Goal: Task Accomplishment & Management: Manage account settings

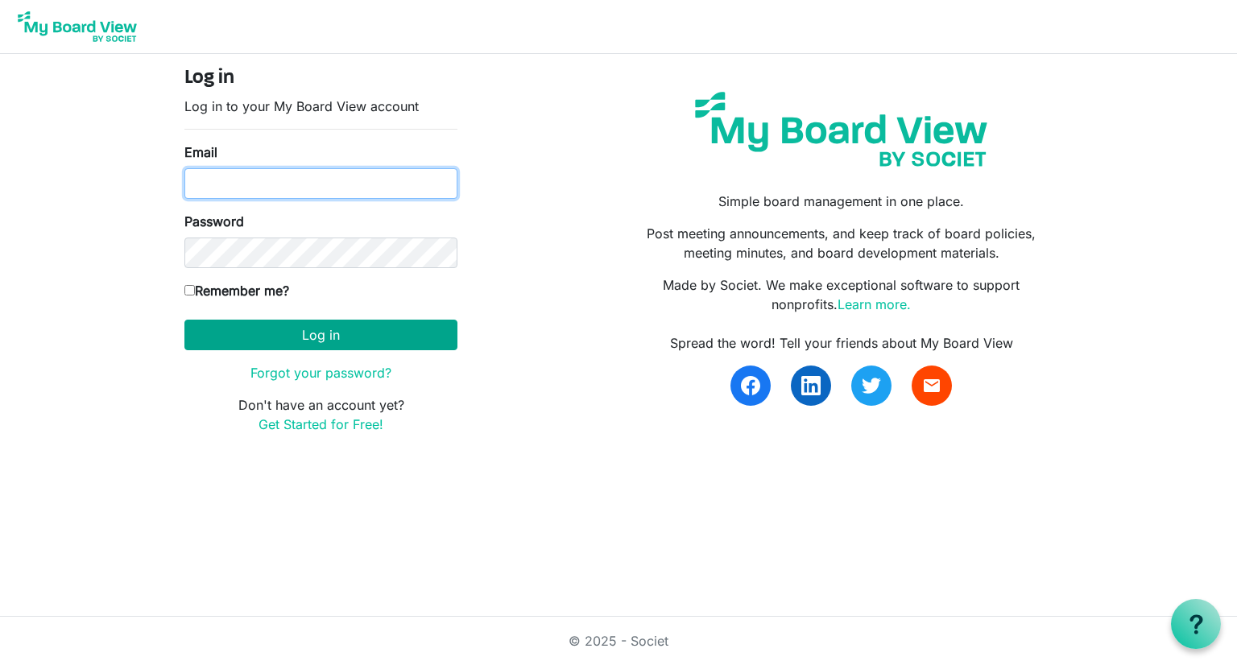
type input "[PERSON_NAME][EMAIL_ADDRESS][PERSON_NAME][DOMAIN_NAME]"
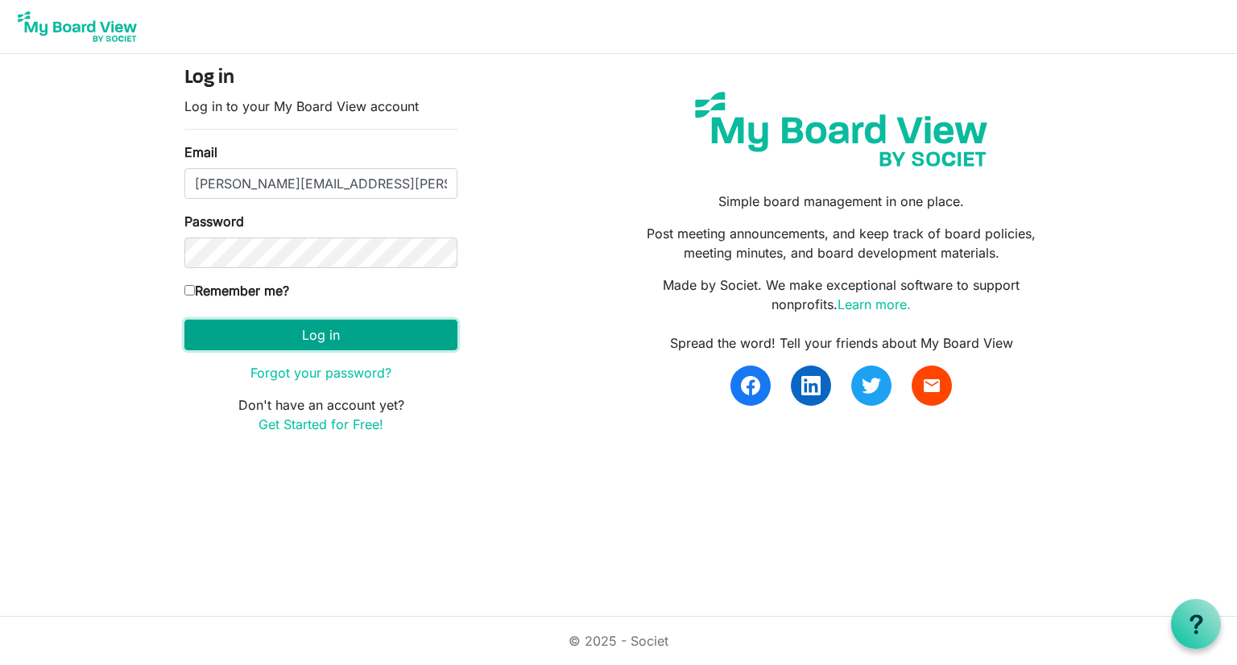
click at [314, 336] on button "Log in" at bounding box center [320, 335] width 273 height 31
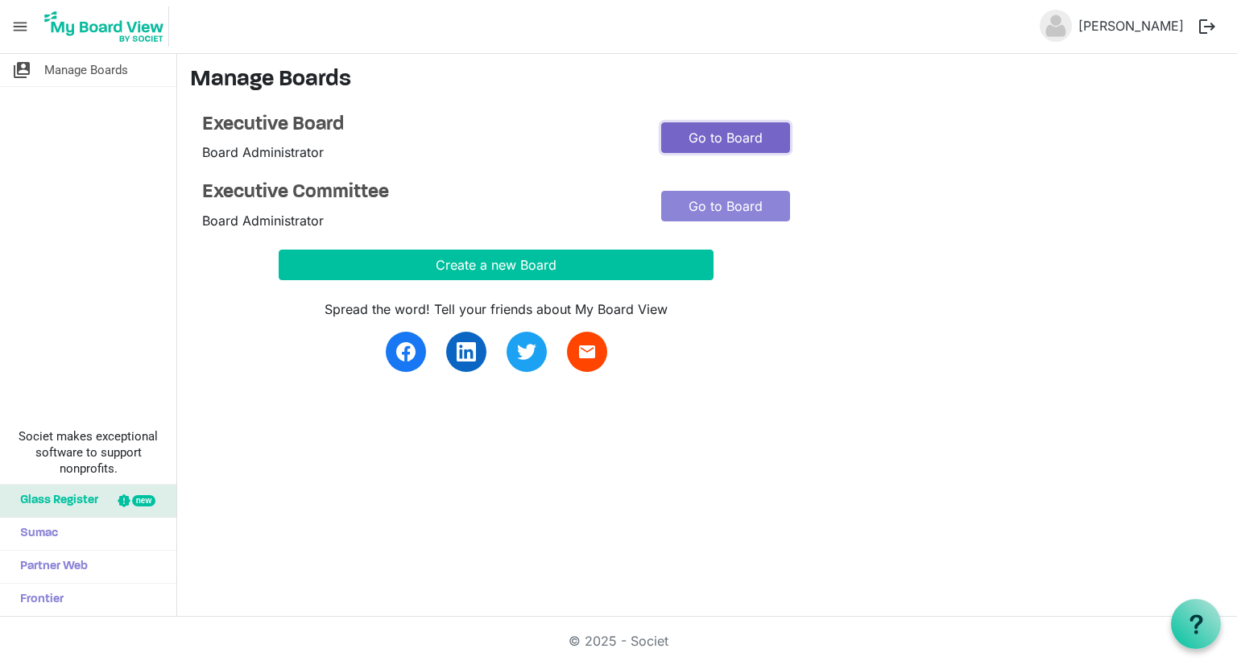
click at [711, 129] on link "Go to Board" at bounding box center [725, 137] width 129 height 31
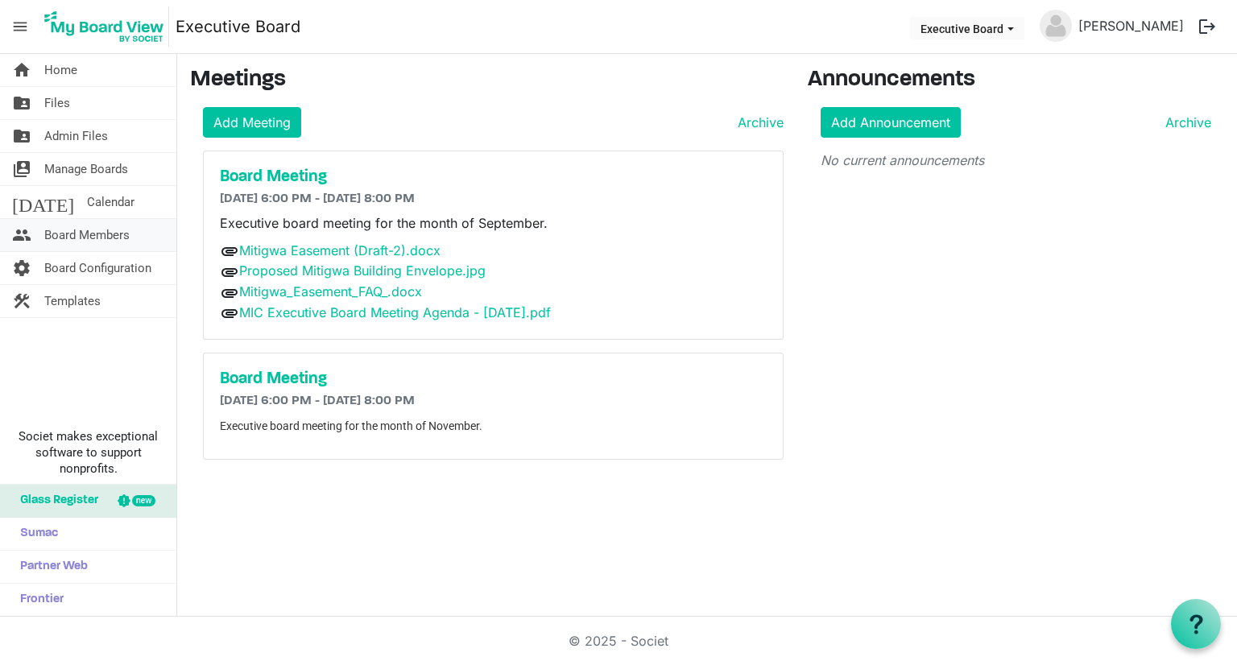
click at [55, 230] on span "Board Members" at bounding box center [86, 235] width 85 height 32
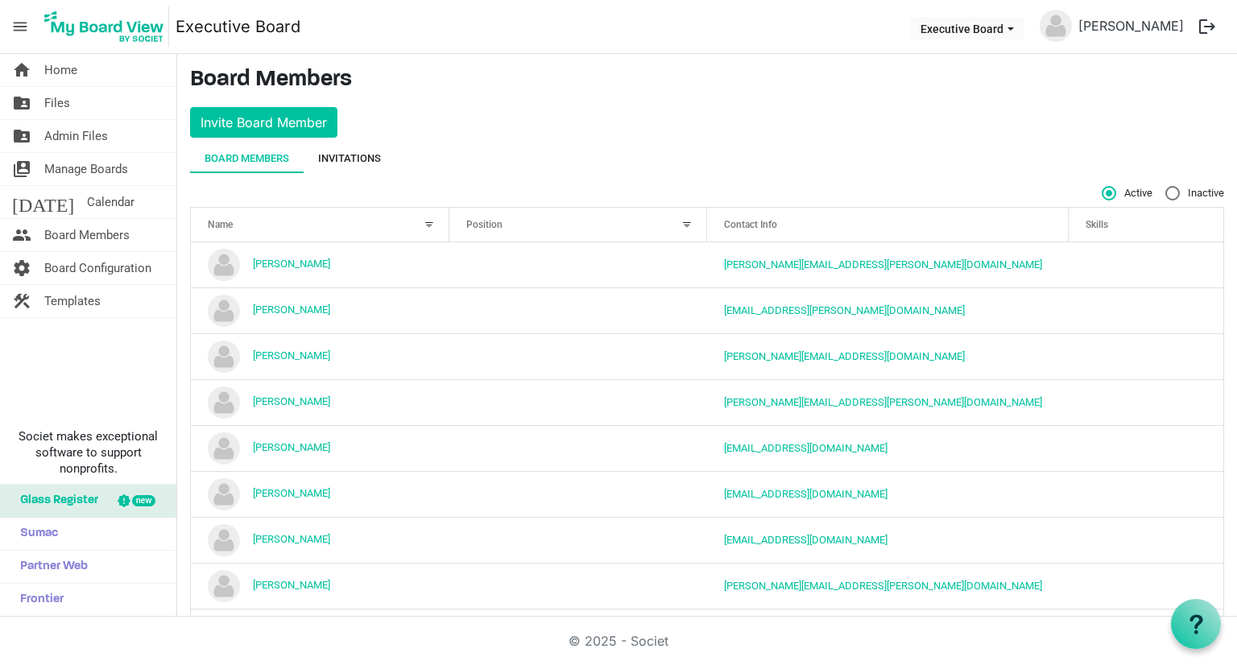
click at [369, 149] on div "Invitations" at bounding box center [349, 158] width 63 height 29
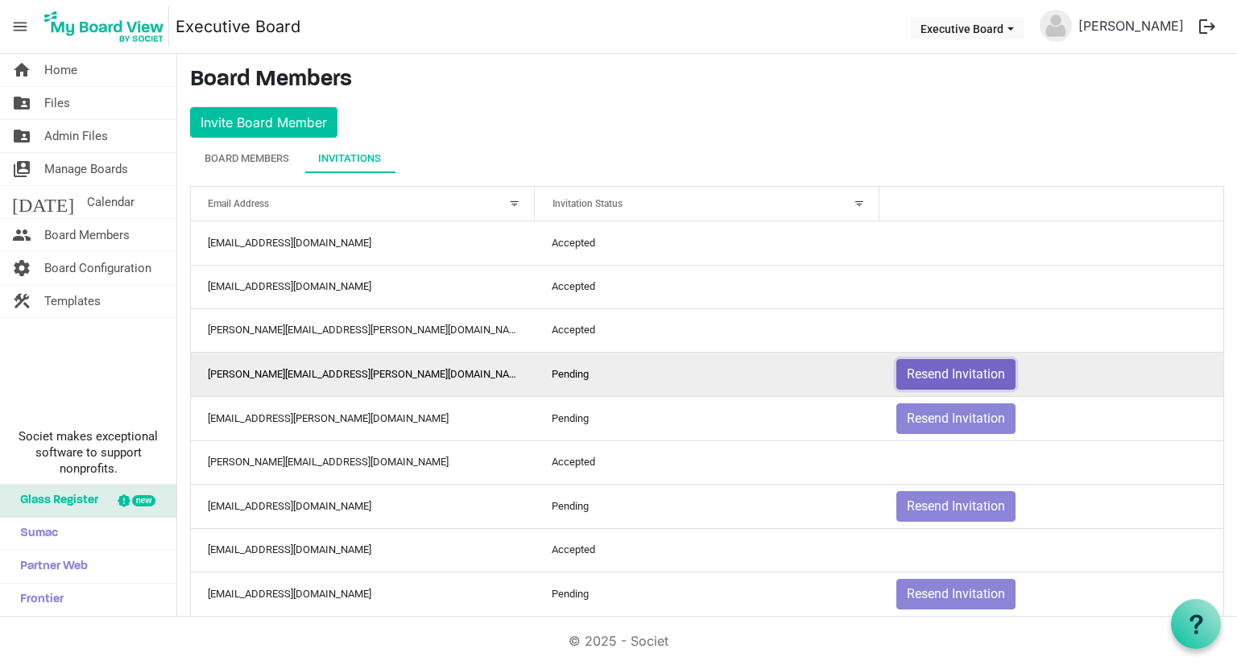
click at [931, 371] on button "Resend Invitation" at bounding box center [956, 374] width 119 height 31
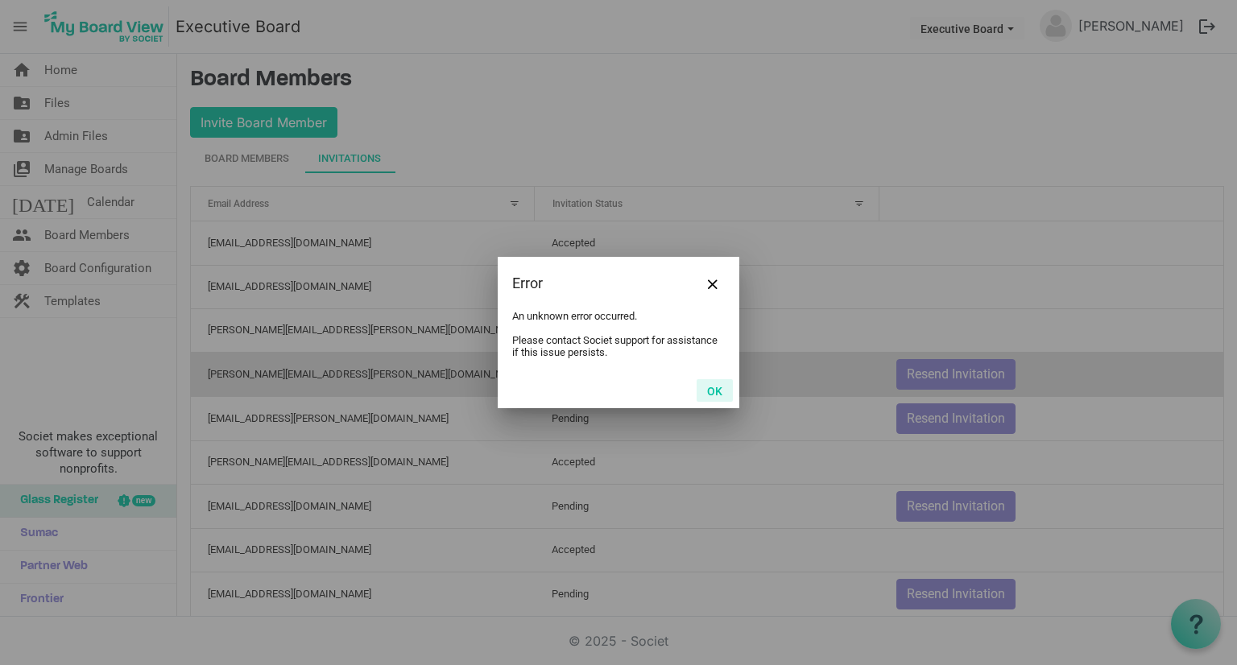
click at [719, 396] on button "OK" at bounding box center [715, 390] width 36 height 23
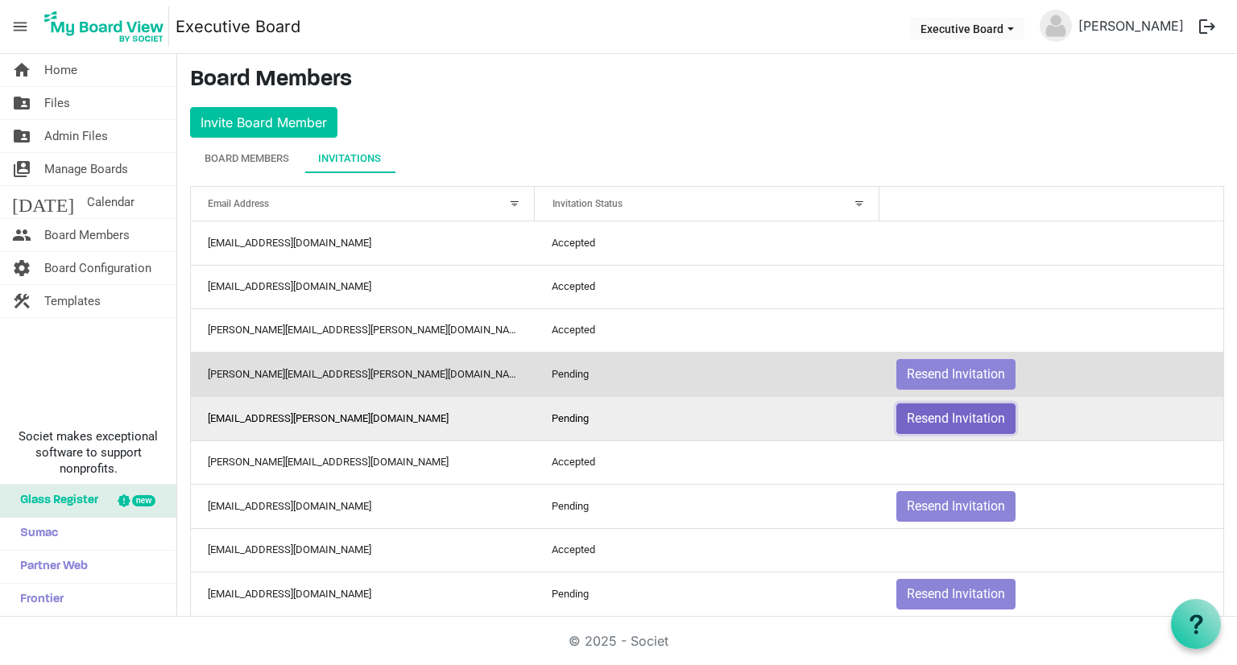
click at [971, 420] on button "Resend Invitation" at bounding box center [956, 419] width 119 height 31
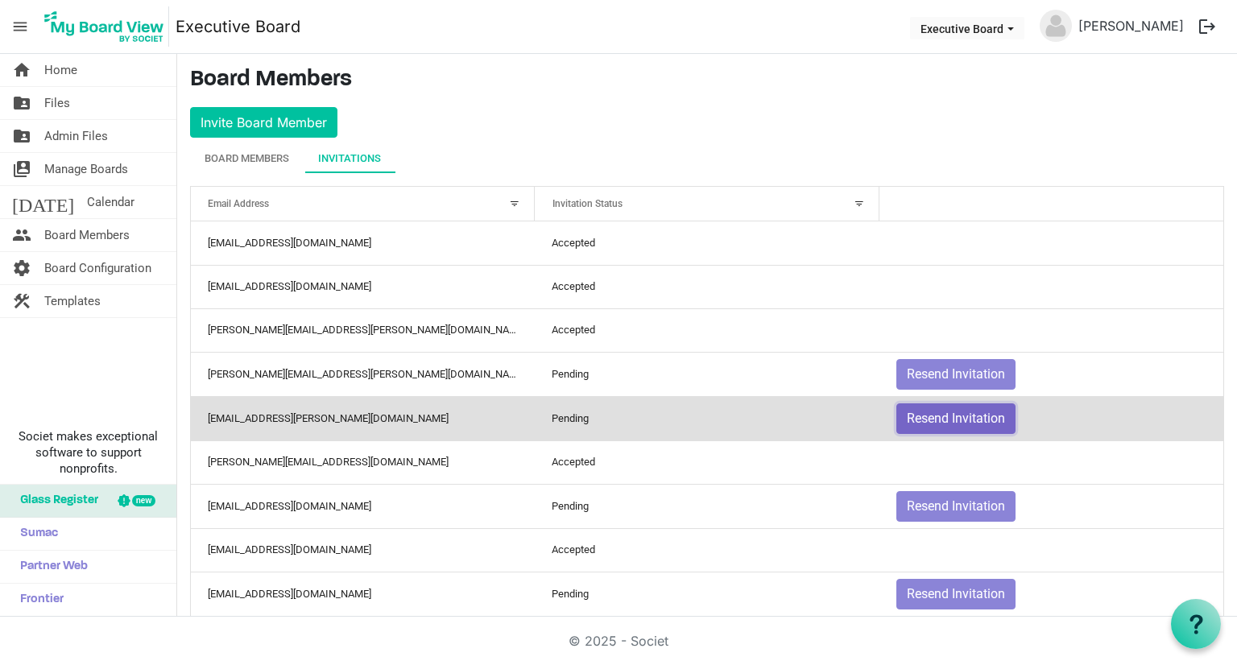
click at [970, 413] on button "Resend Invitation" at bounding box center [956, 419] width 119 height 31
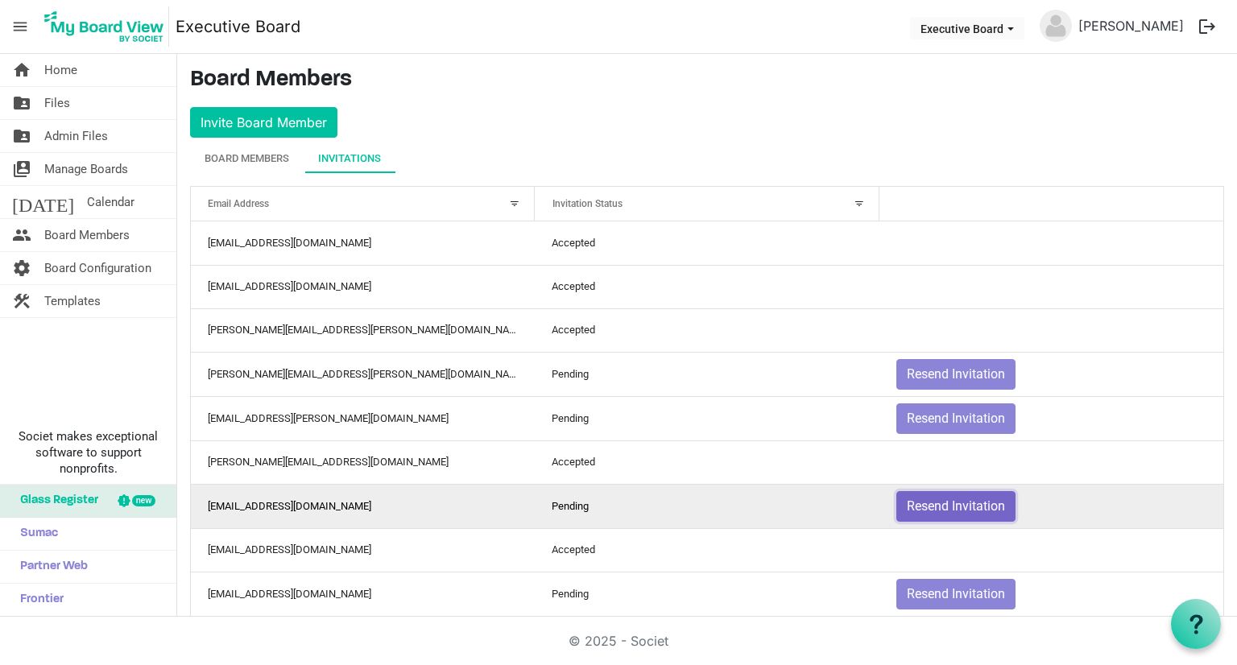
click at [944, 513] on button "Resend Invitation" at bounding box center [956, 506] width 119 height 31
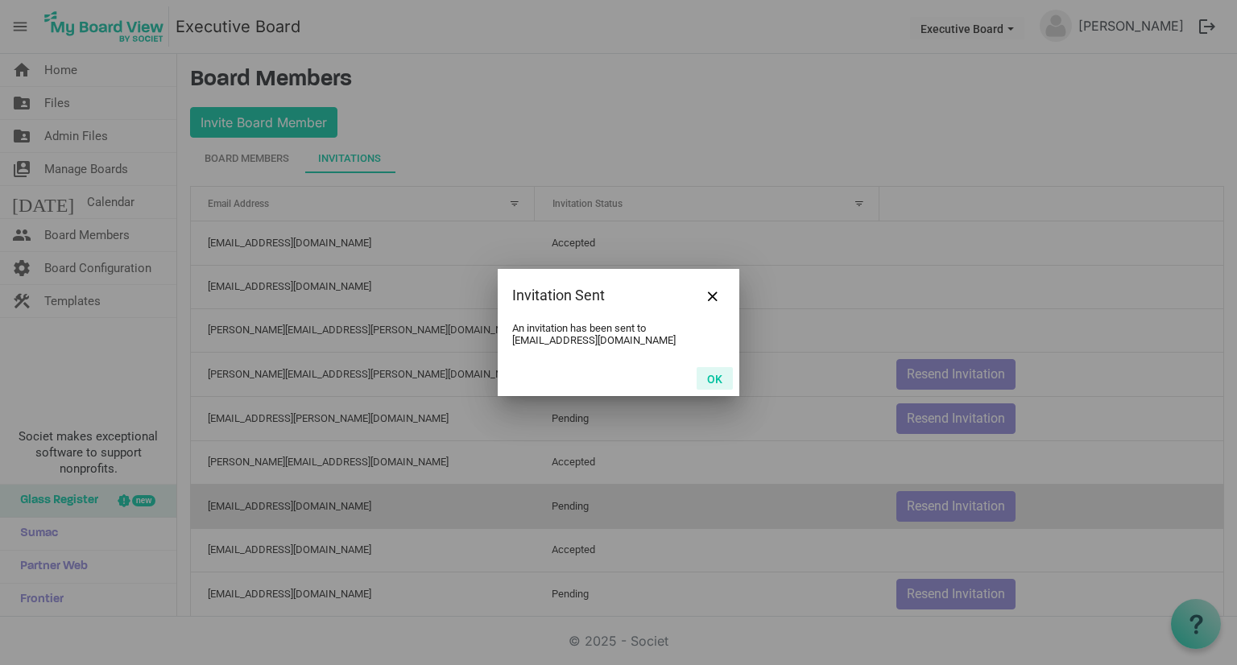
click at [718, 375] on button "OK" at bounding box center [715, 378] width 36 height 23
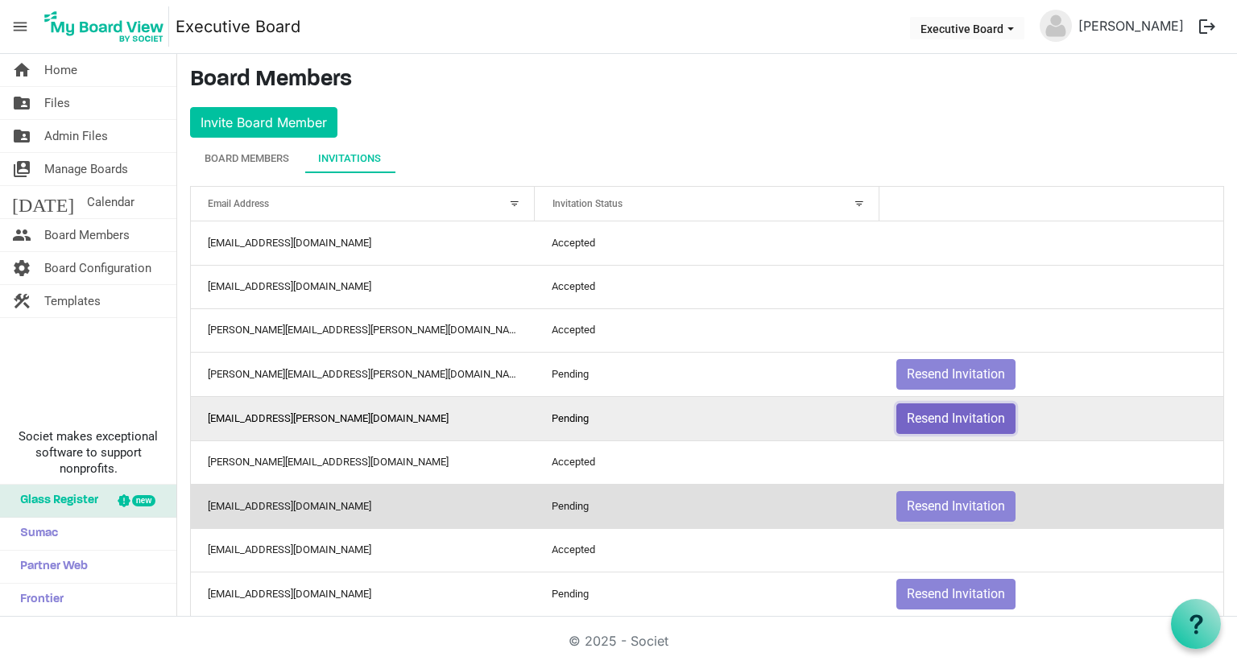
click at [938, 411] on button "Resend Invitation" at bounding box center [956, 419] width 119 height 31
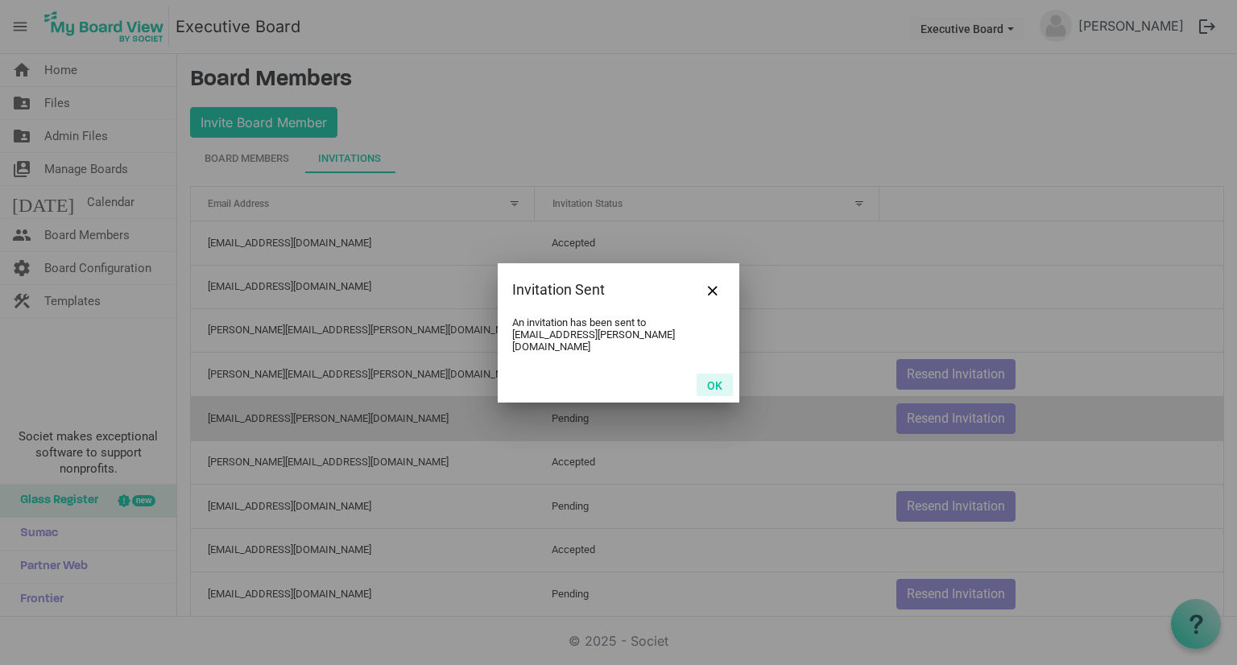
click at [727, 375] on button "OK" at bounding box center [715, 385] width 36 height 23
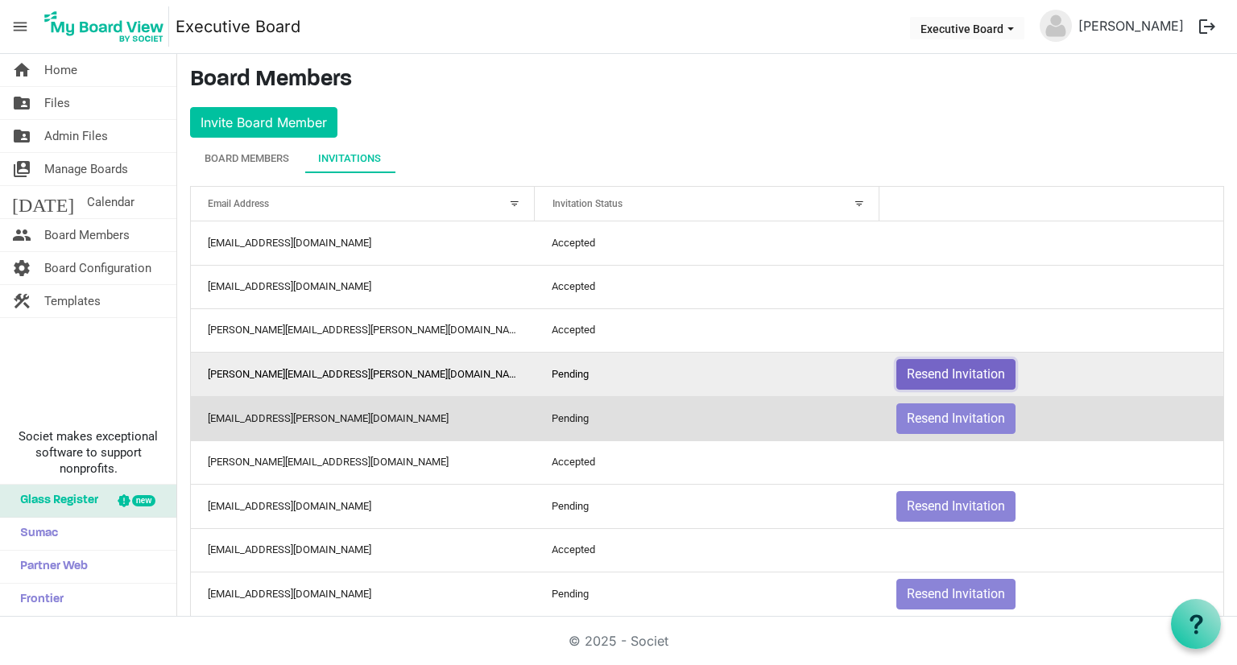
click at [950, 379] on button "Resend Invitation" at bounding box center [956, 374] width 119 height 31
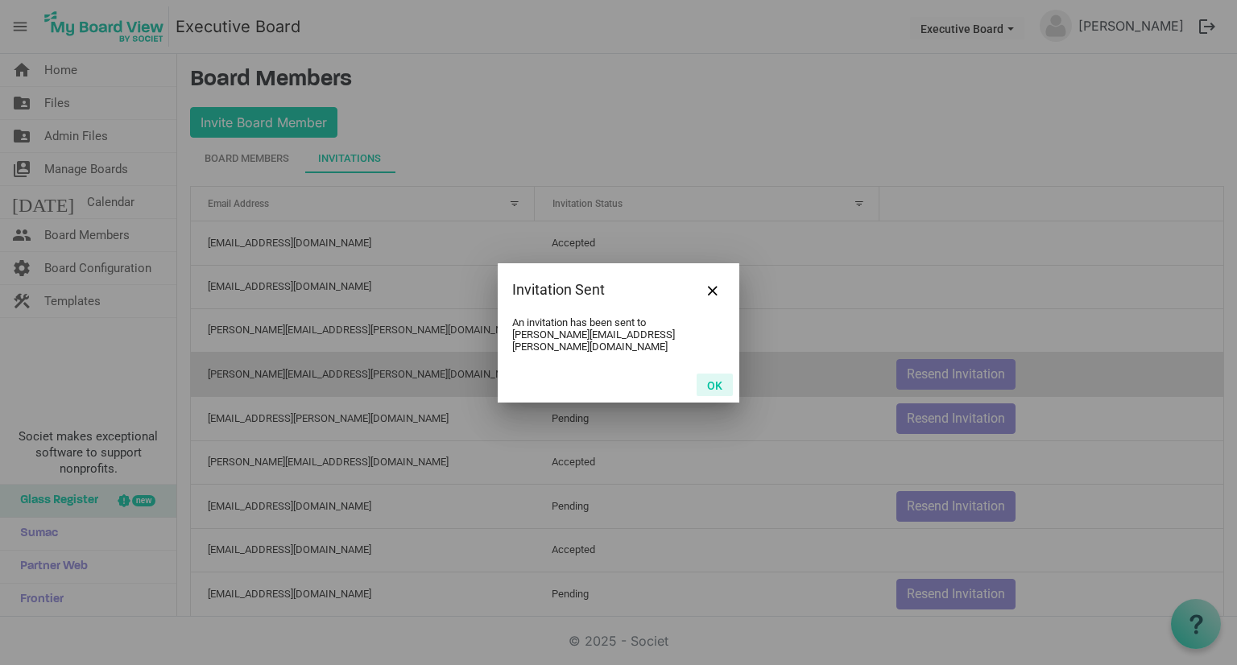
click at [710, 379] on button "OK" at bounding box center [715, 385] width 36 height 23
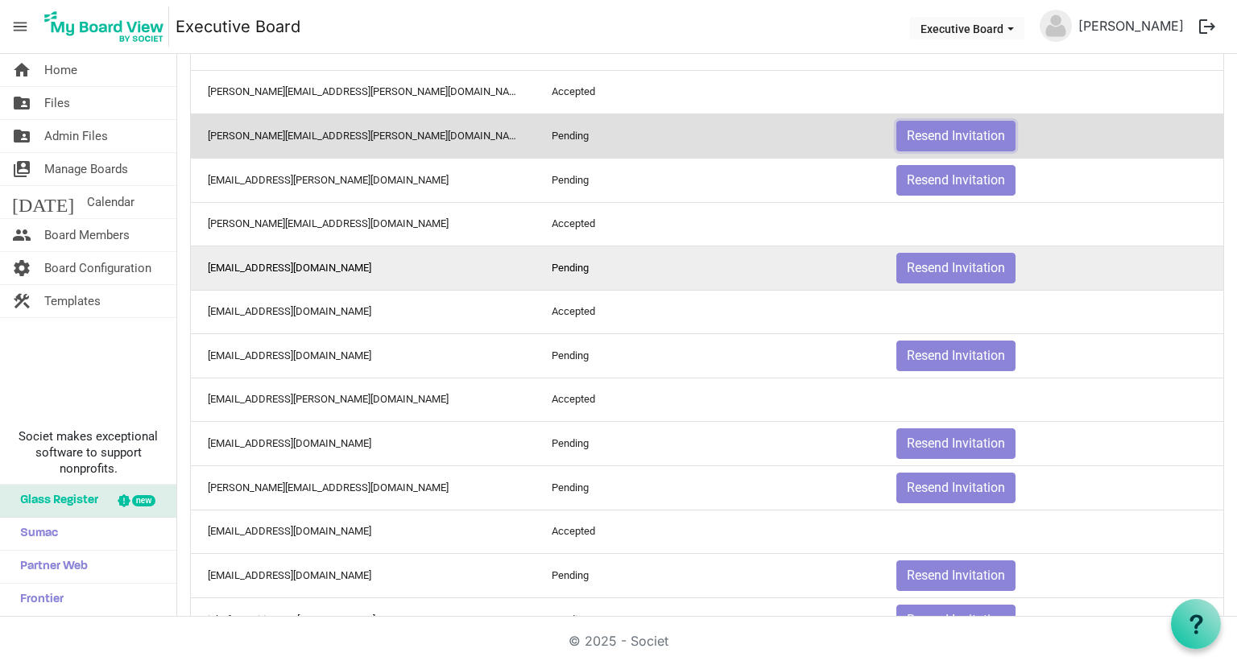
scroll to position [242, 0]
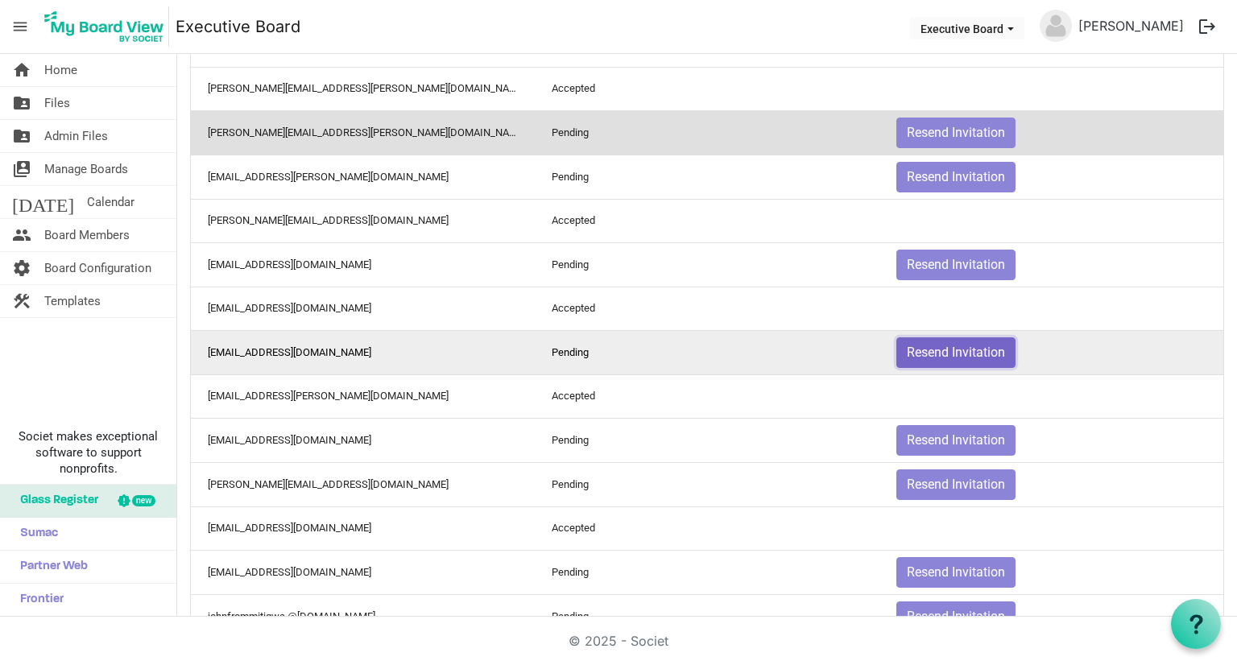
click at [964, 349] on button "Resend Invitation" at bounding box center [956, 353] width 119 height 31
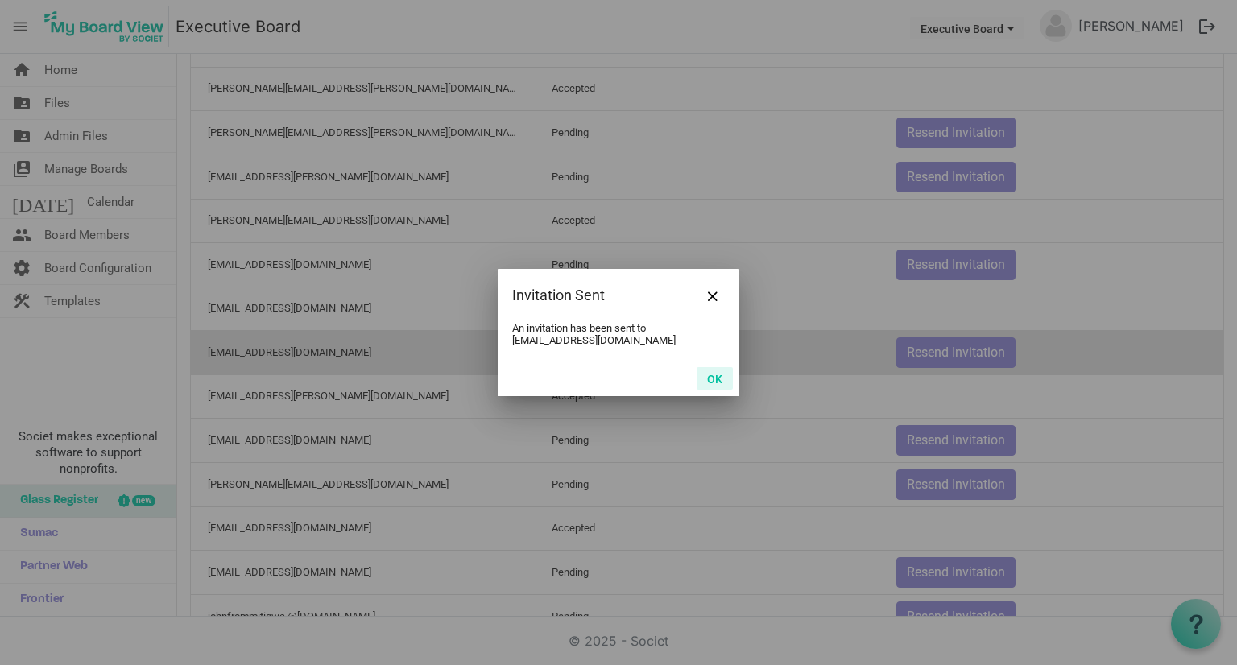
click at [710, 383] on button "OK" at bounding box center [715, 378] width 36 height 23
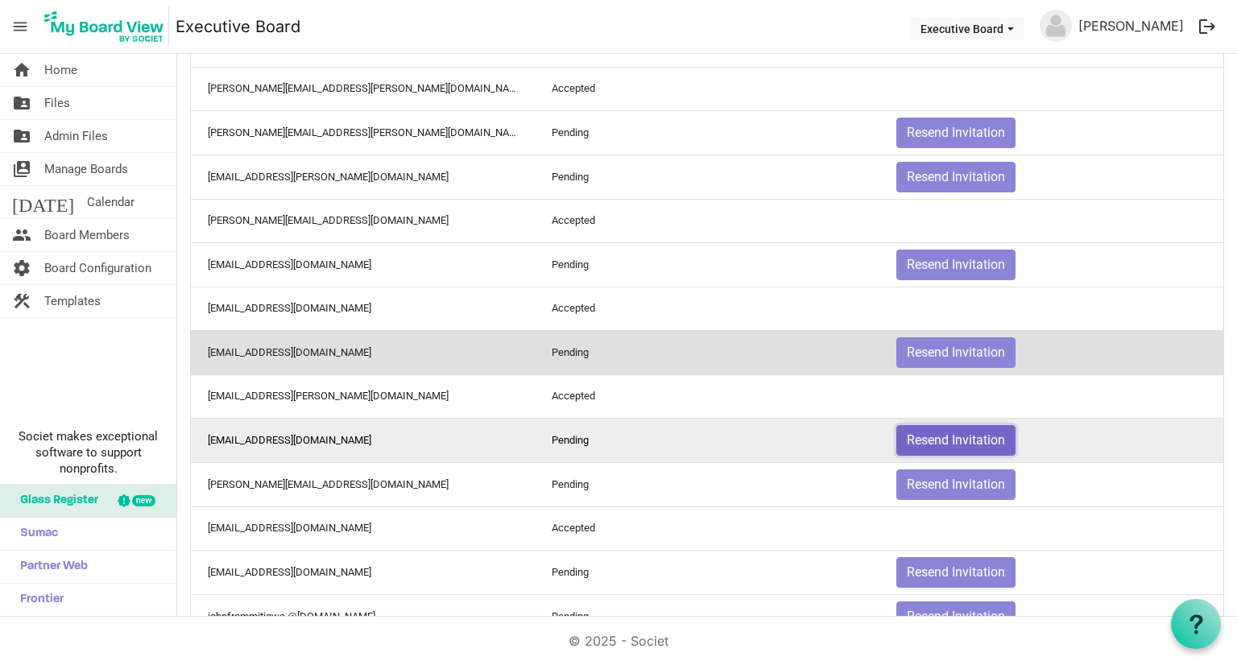
click at [950, 442] on button "Resend Invitation" at bounding box center [956, 440] width 119 height 31
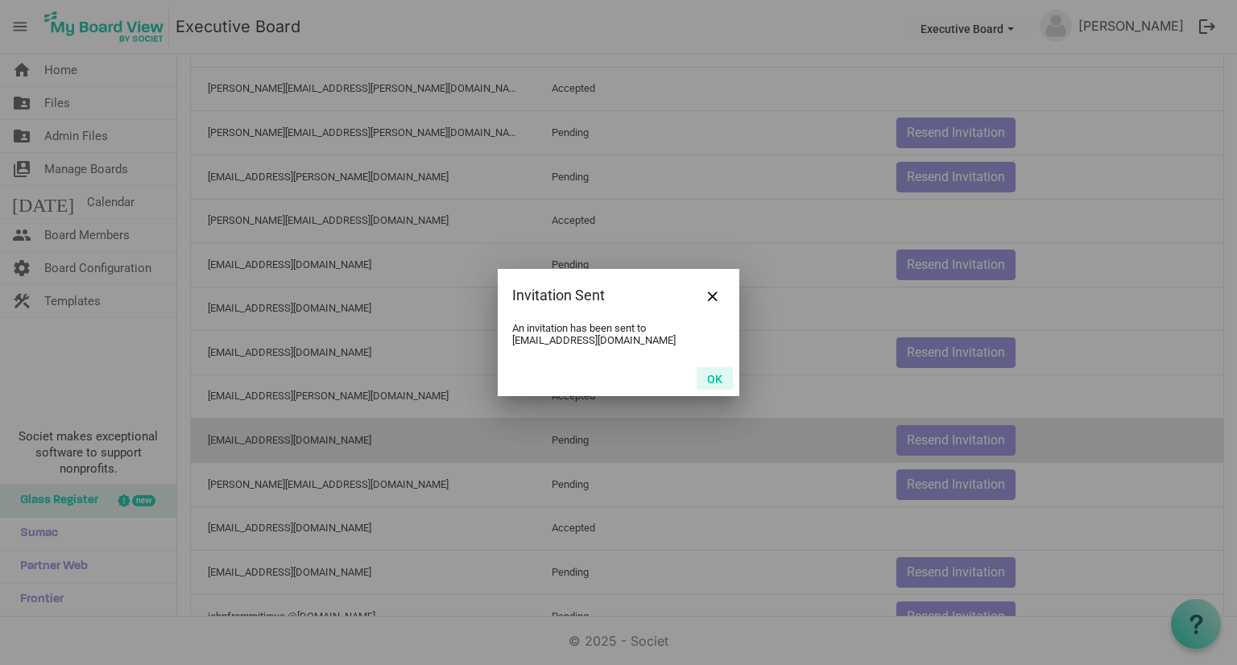
click at [712, 378] on button "OK" at bounding box center [715, 378] width 36 height 23
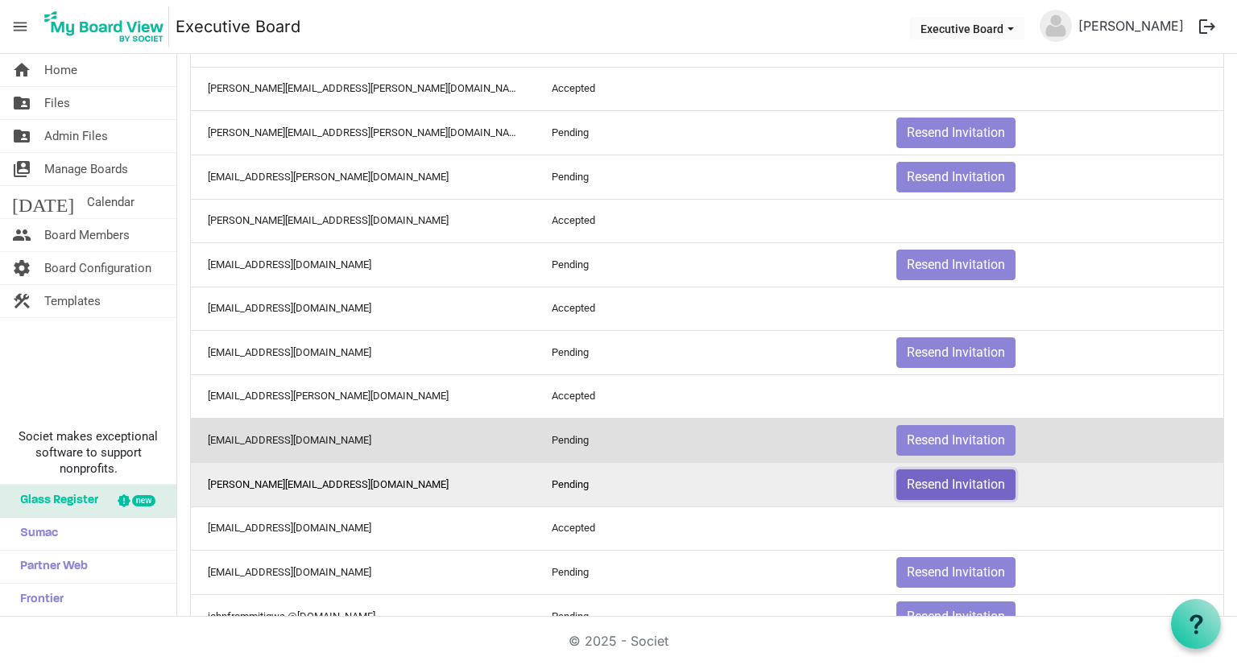
click at [967, 471] on button "Resend Invitation" at bounding box center [956, 485] width 119 height 31
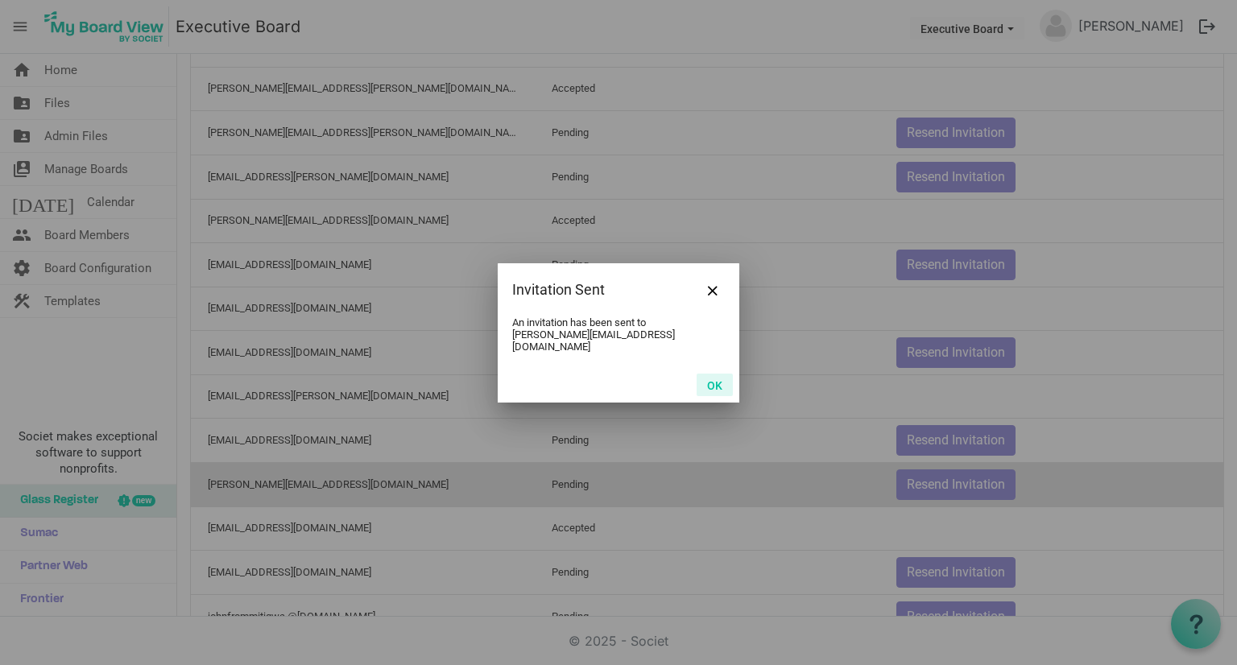
click at [706, 374] on button "OK" at bounding box center [715, 385] width 36 height 23
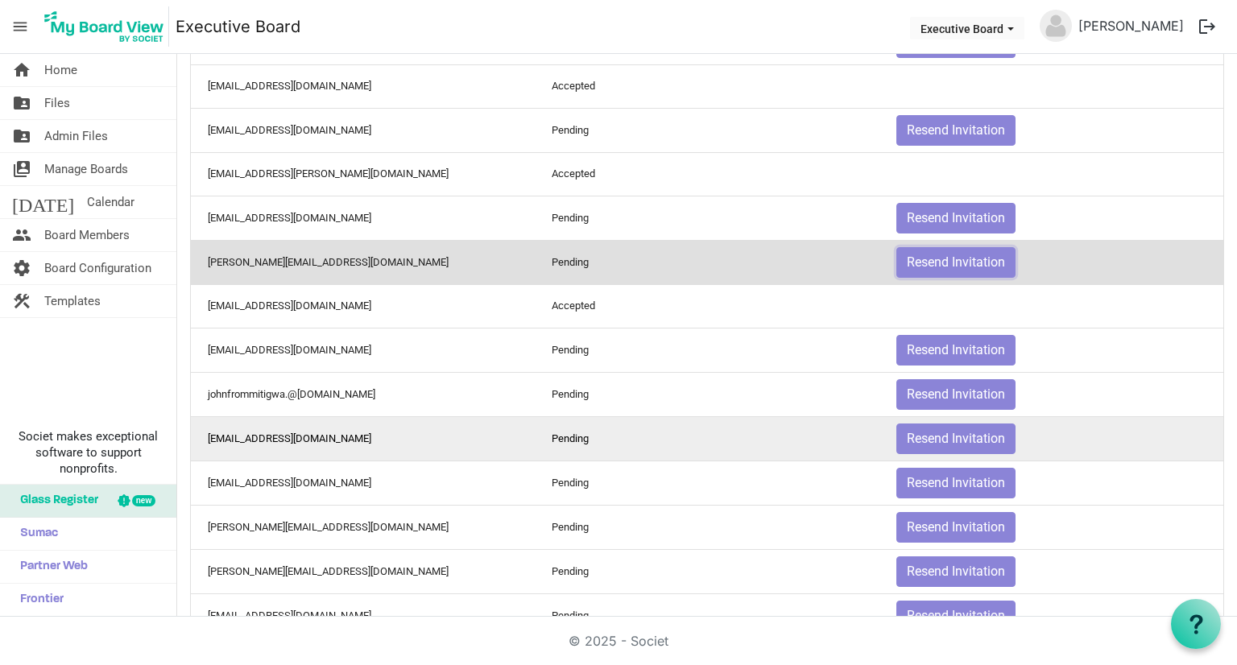
scroll to position [483, 0]
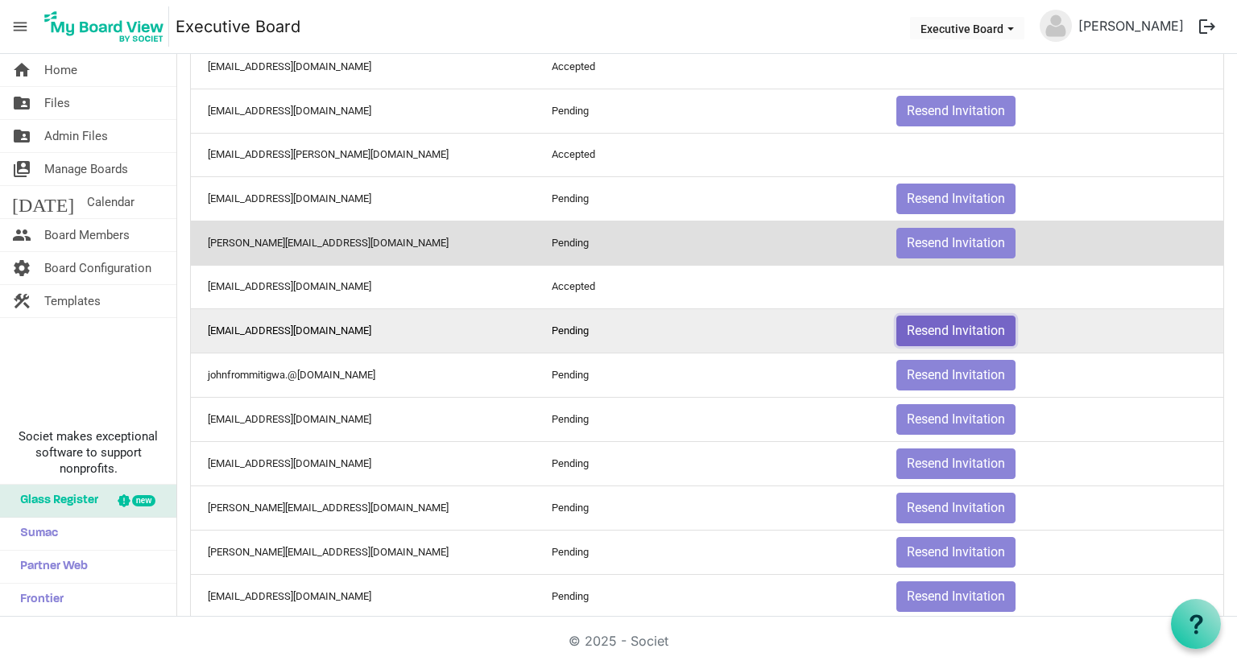
click at [921, 332] on button "Resend Invitation" at bounding box center [956, 331] width 119 height 31
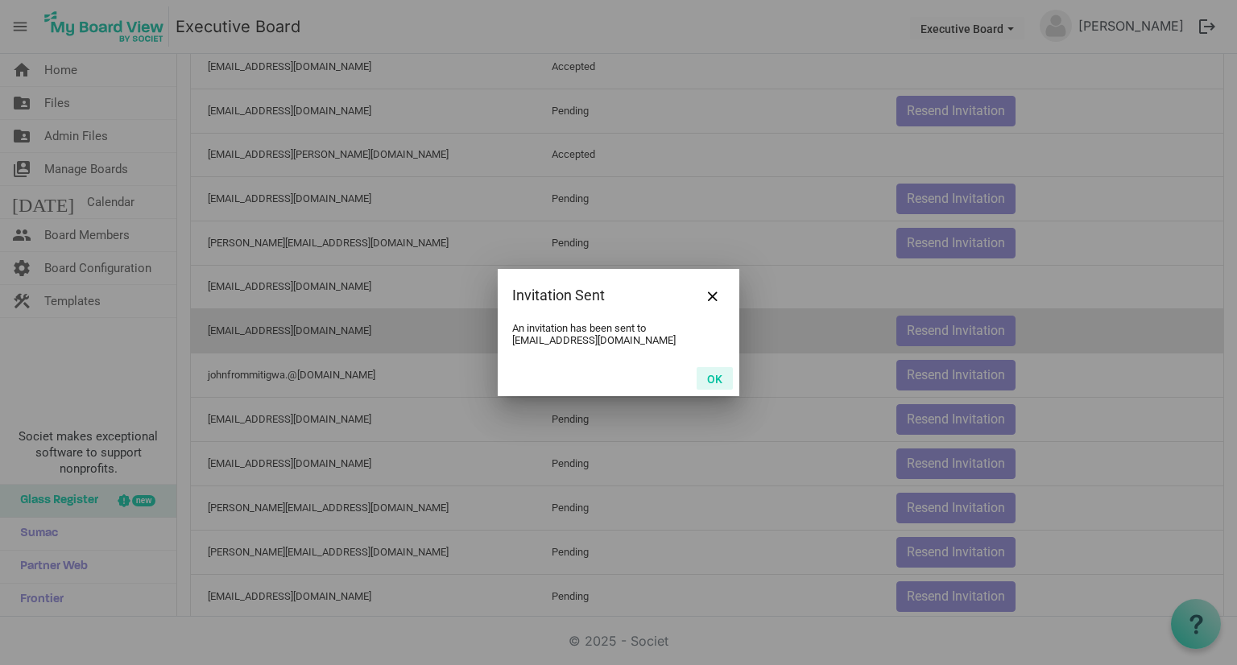
click at [713, 373] on button "OK" at bounding box center [715, 378] width 36 height 23
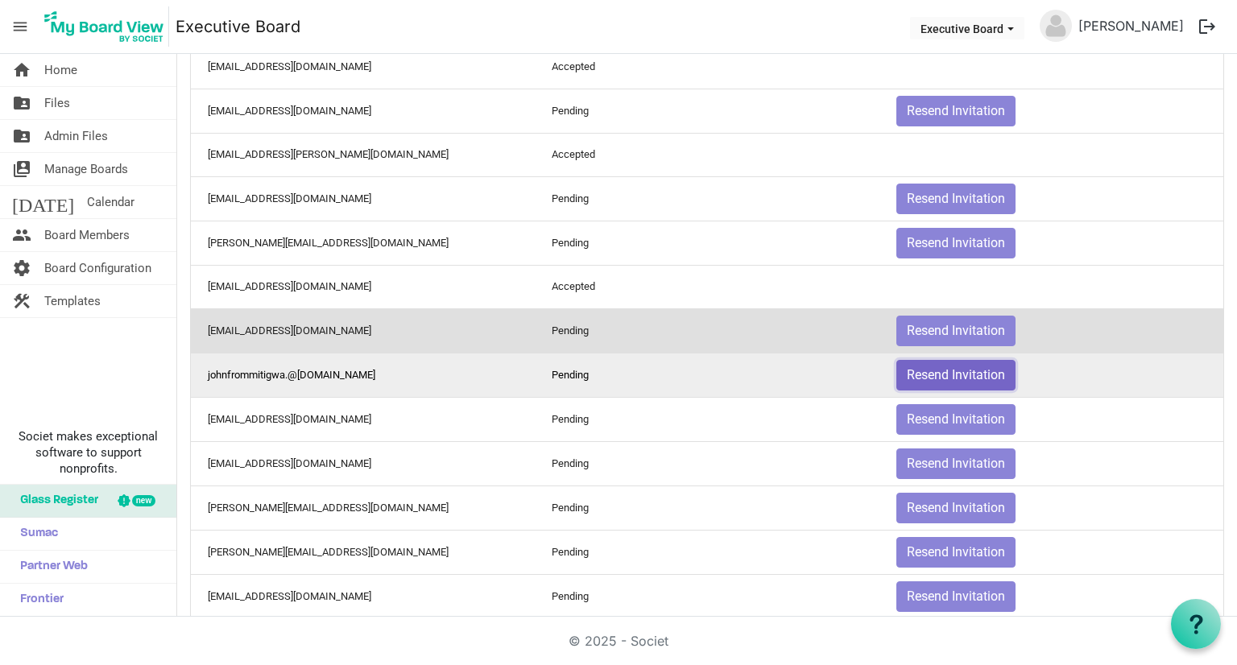
click at [925, 367] on button "Resend Invitation" at bounding box center [956, 375] width 119 height 31
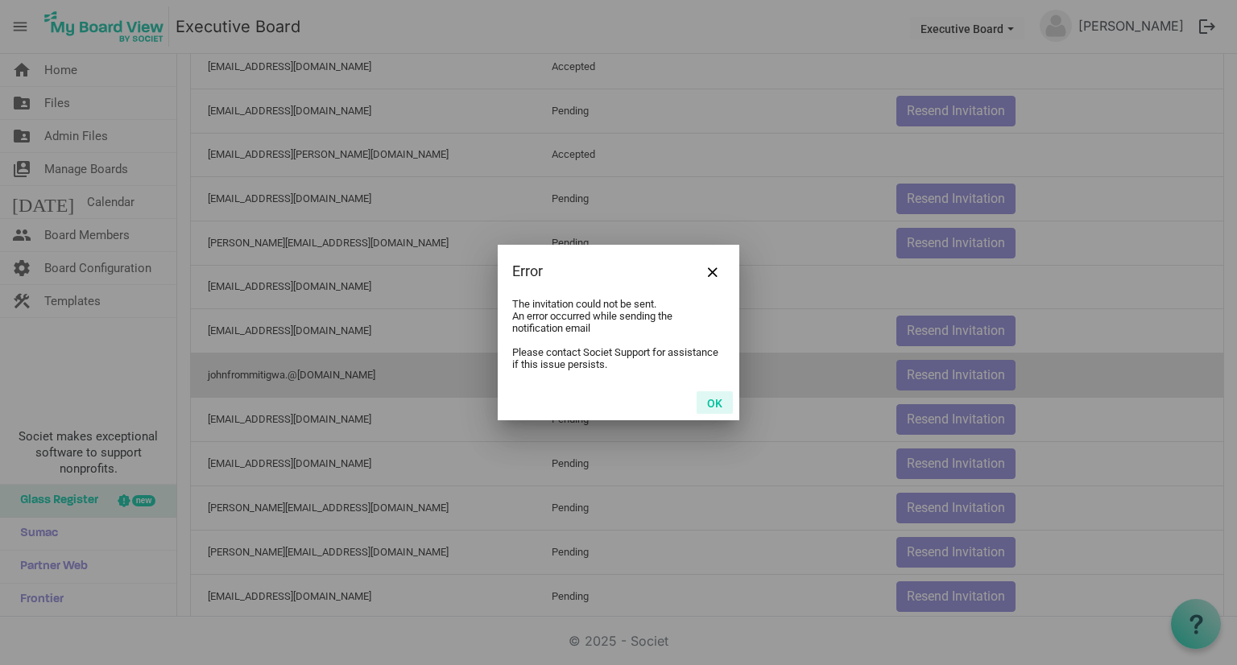
click at [728, 404] on button "OK" at bounding box center [715, 402] width 36 height 23
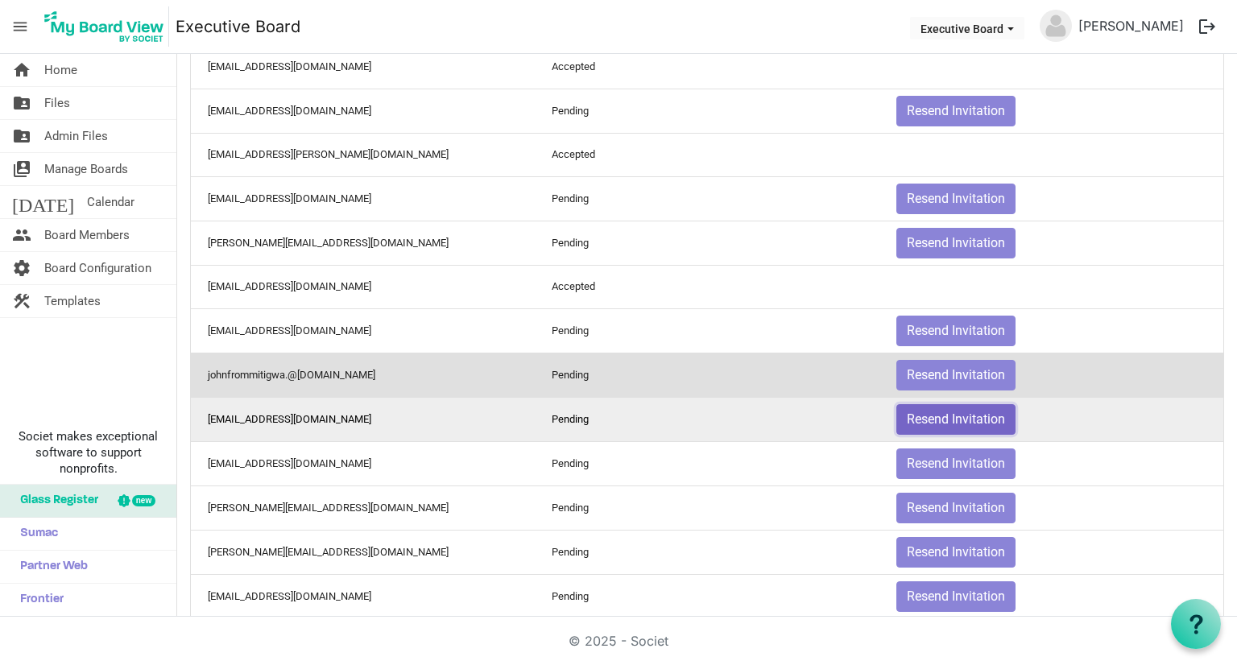
click at [962, 413] on button "Resend Invitation" at bounding box center [956, 419] width 119 height 31
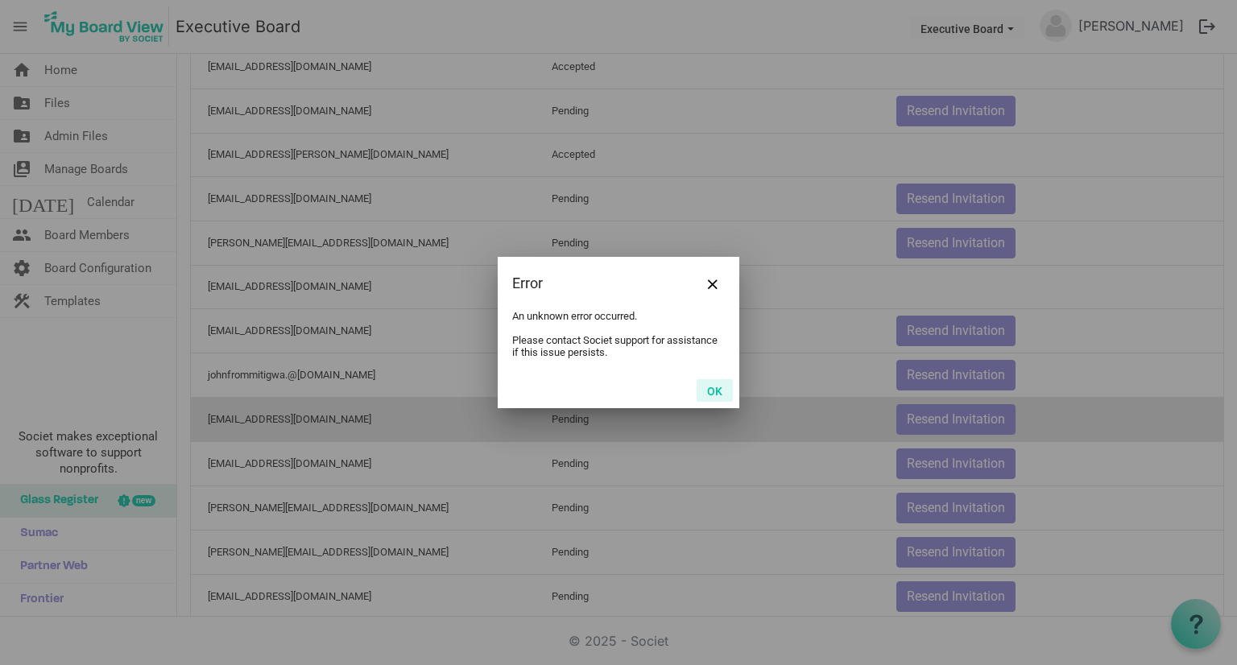
click at [719, 384] on button "OK" at bounding box center [715, 390] width 36 height 23
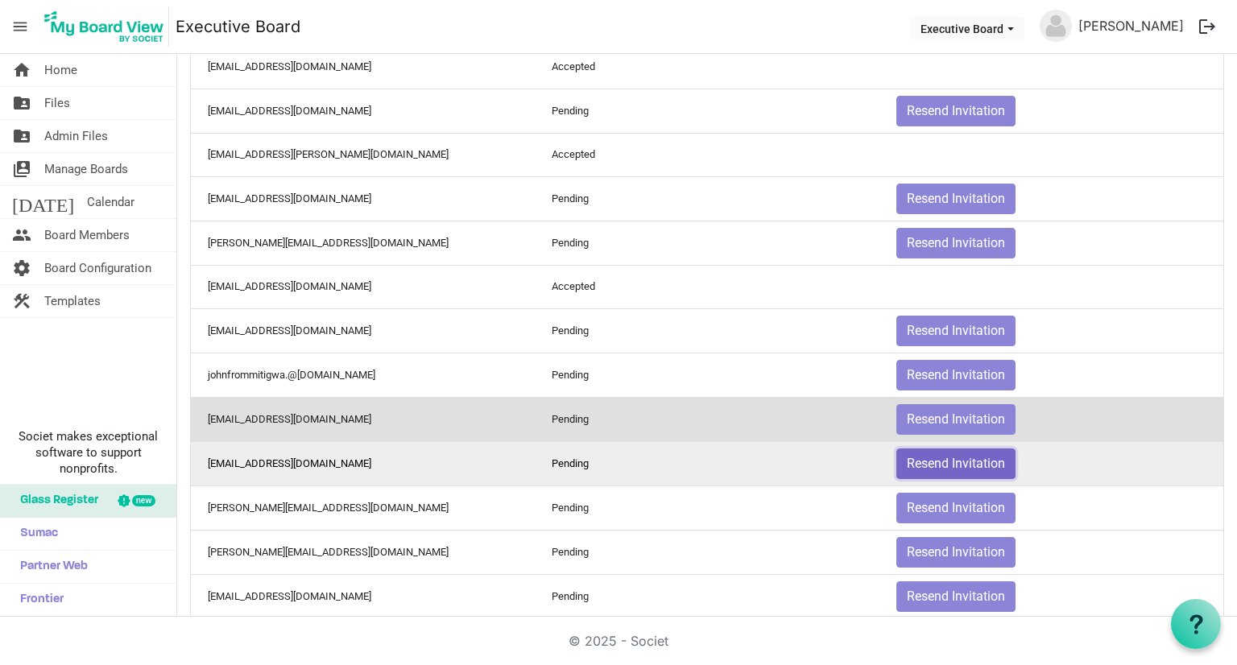
click at [970, 458] on button "Resend Invitation" at bounding box center [956, 464] width 119 height 31
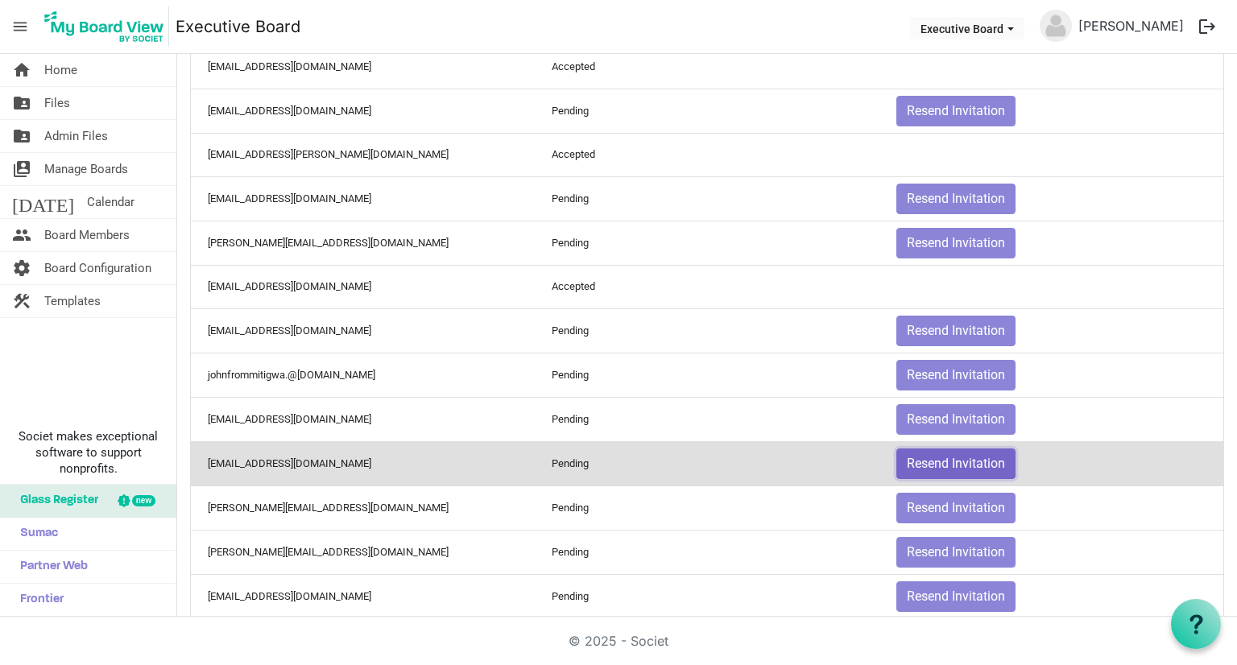
click at [971, 462] on button "Resend Invitation" at bounding box center [956, 464] width 119 height 31
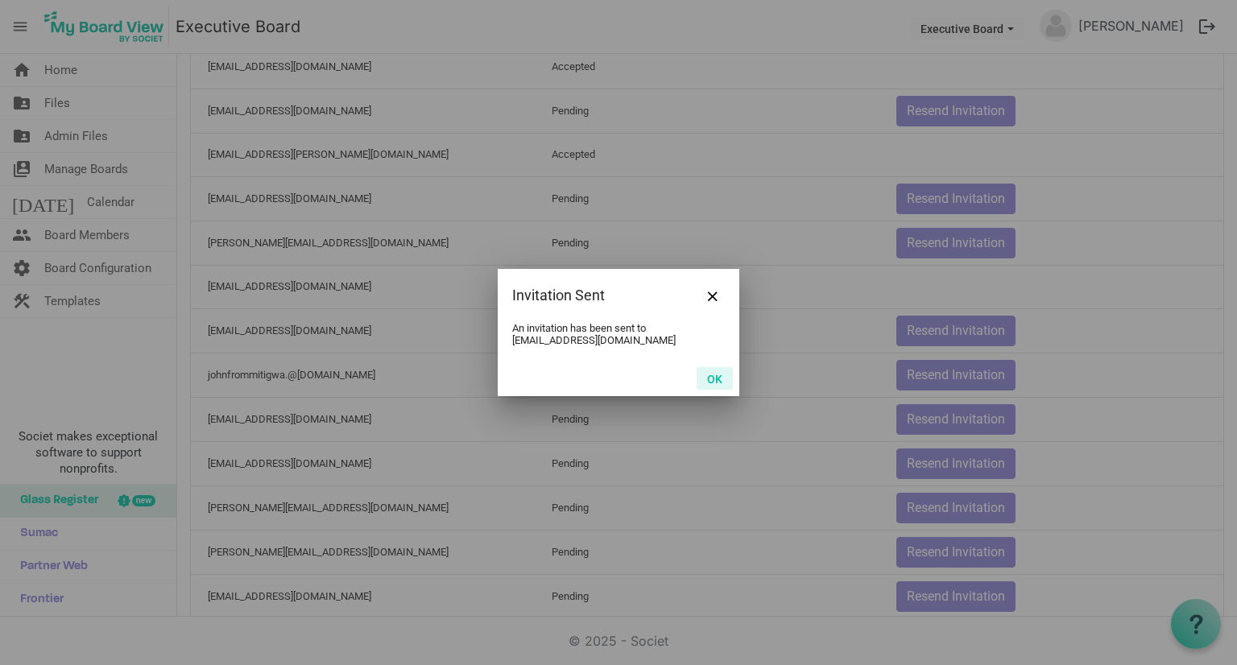
click at [714, 380] on button "OK" at bounding box center [715, 378] width 36 height 23
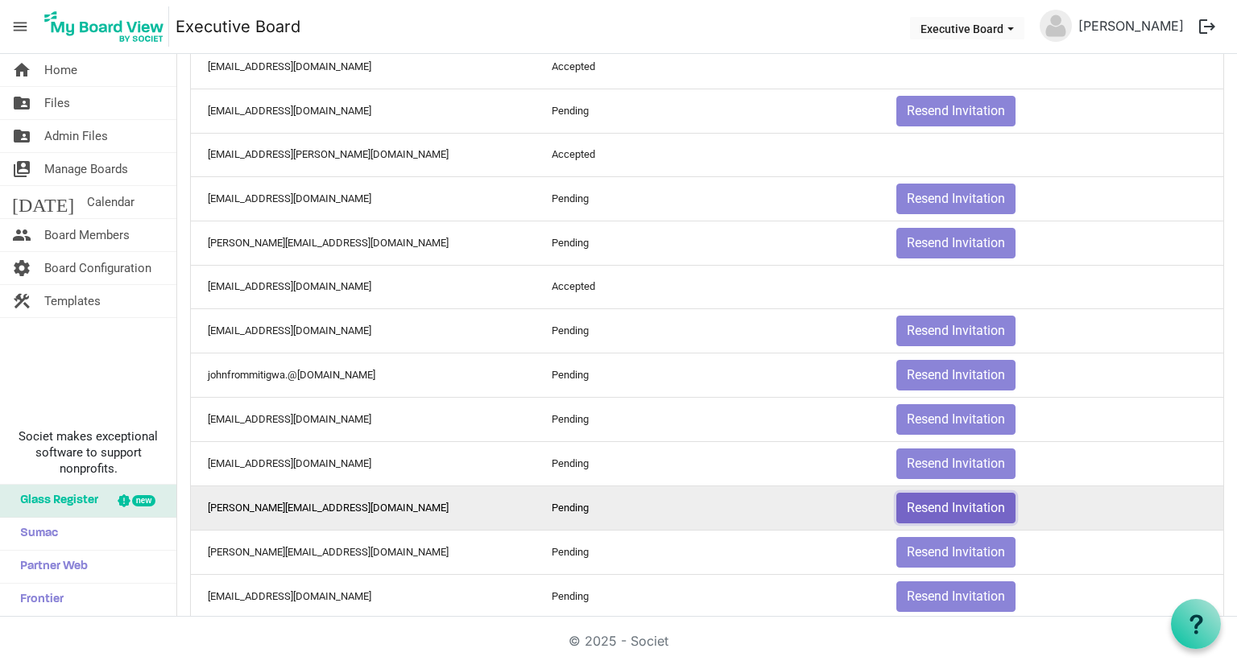
click at [947, 493] on button "Resend Invitation" at bounding box center [956, 508] width 119 height 31
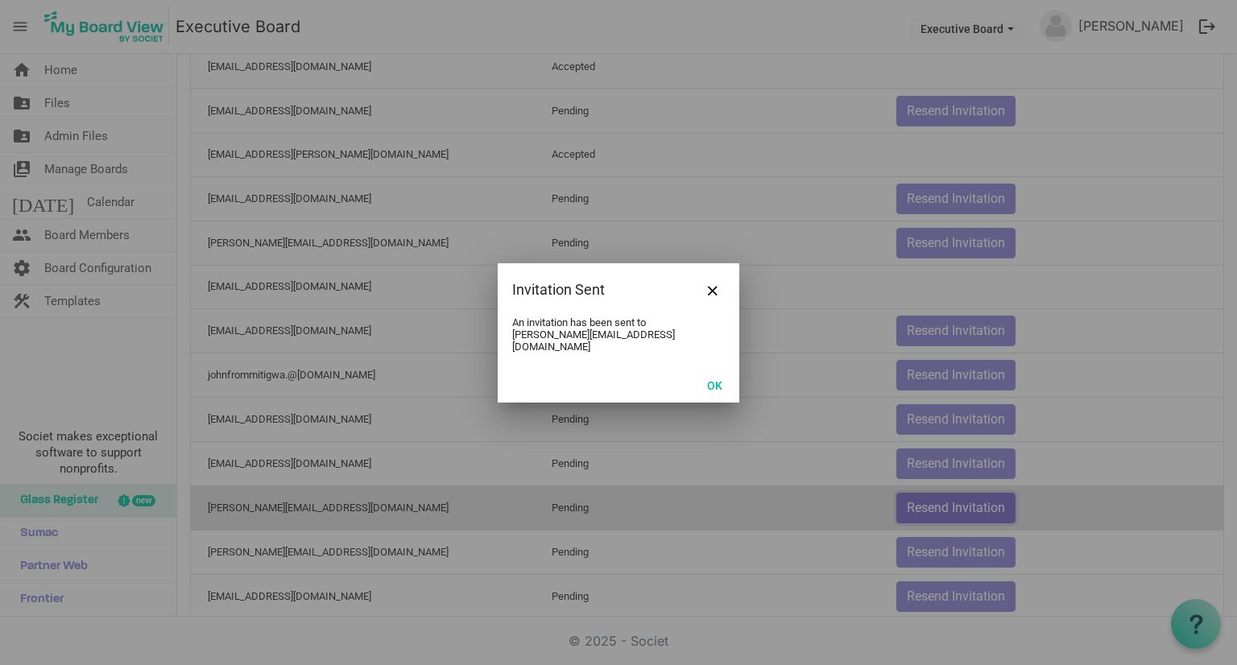
click at [950, 494] on body "menu Executive Board Executive Board [PERSON_NAME] logout home Home folder_shar…" at bounding box center [618, 308] width 1237 height 617
click at [710, 375] on button "OK" at bounding box center [715, 385] width 36 height 23
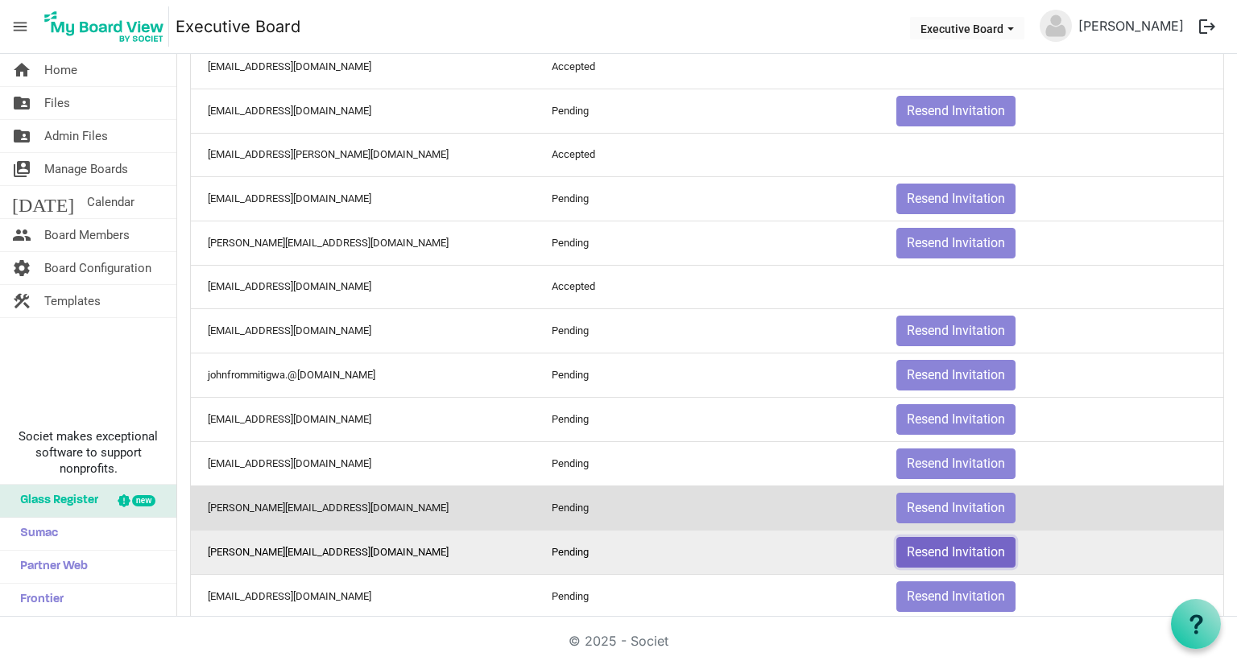
click at [927, 548] on button "Resend Invitation" at bounding box center [956, 552] width 119 height 31
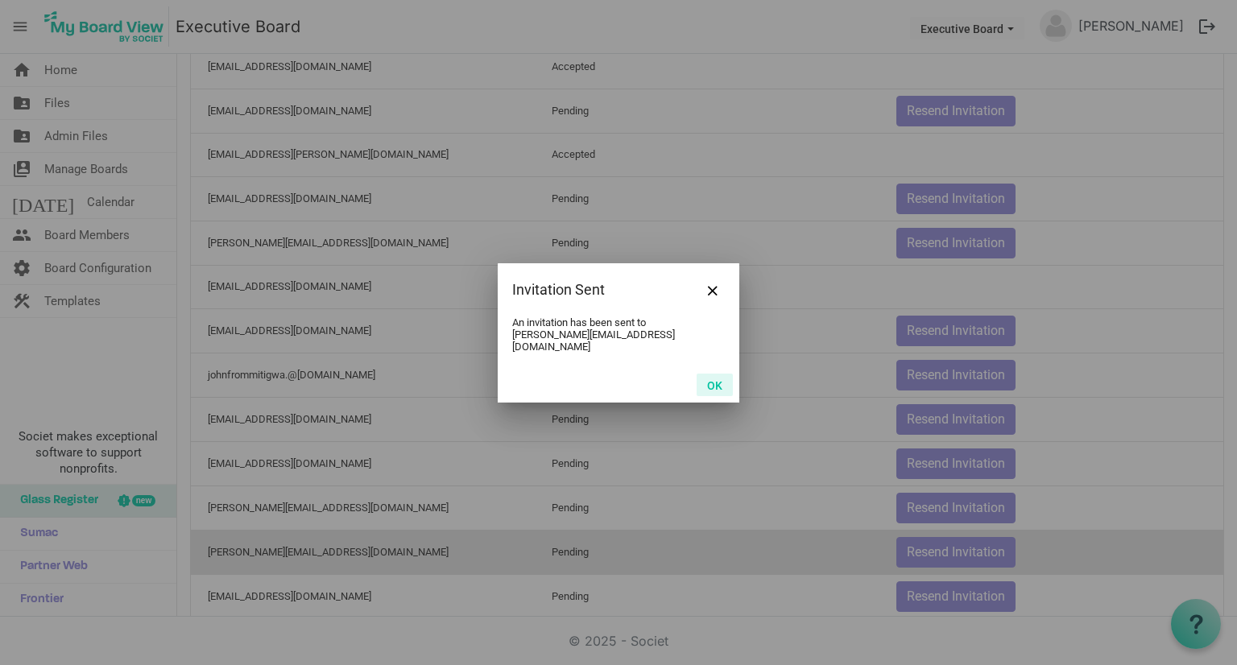
click at [713, 375] on button "OK" at bounding box center [715, 385] width 36 height 23
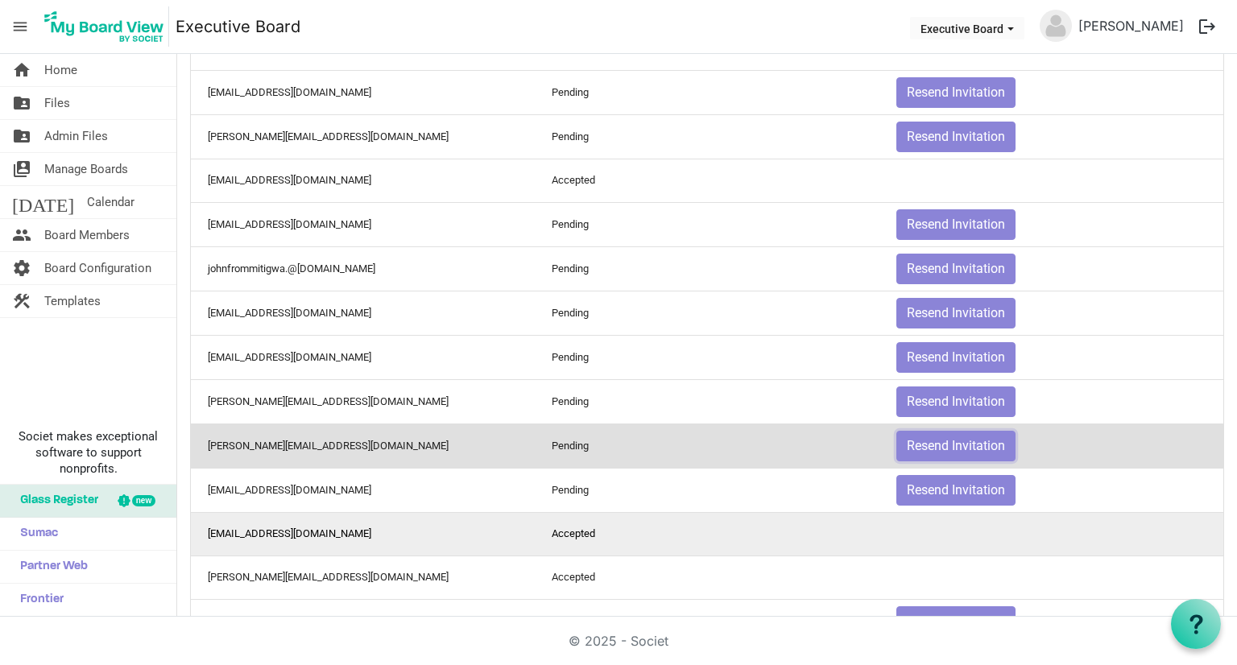
scroll to position [644, 0]
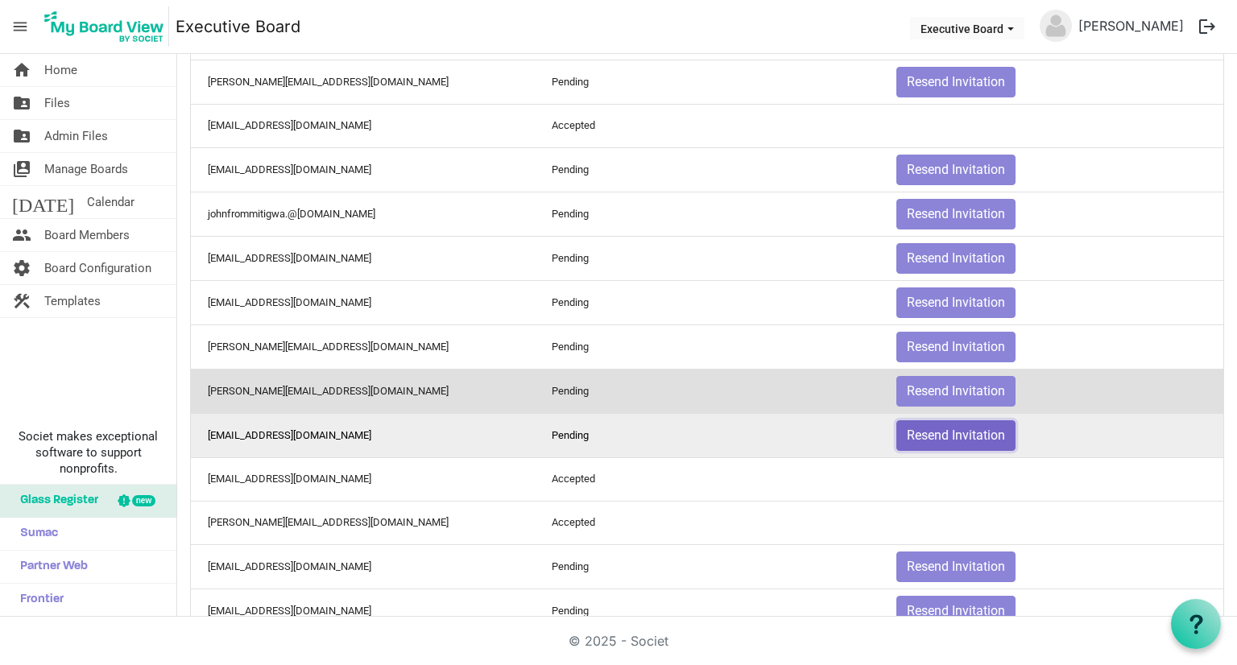
click at [910, 438] on button "Resend Invitation" at bounding box center [956, 435] width 119 height 31
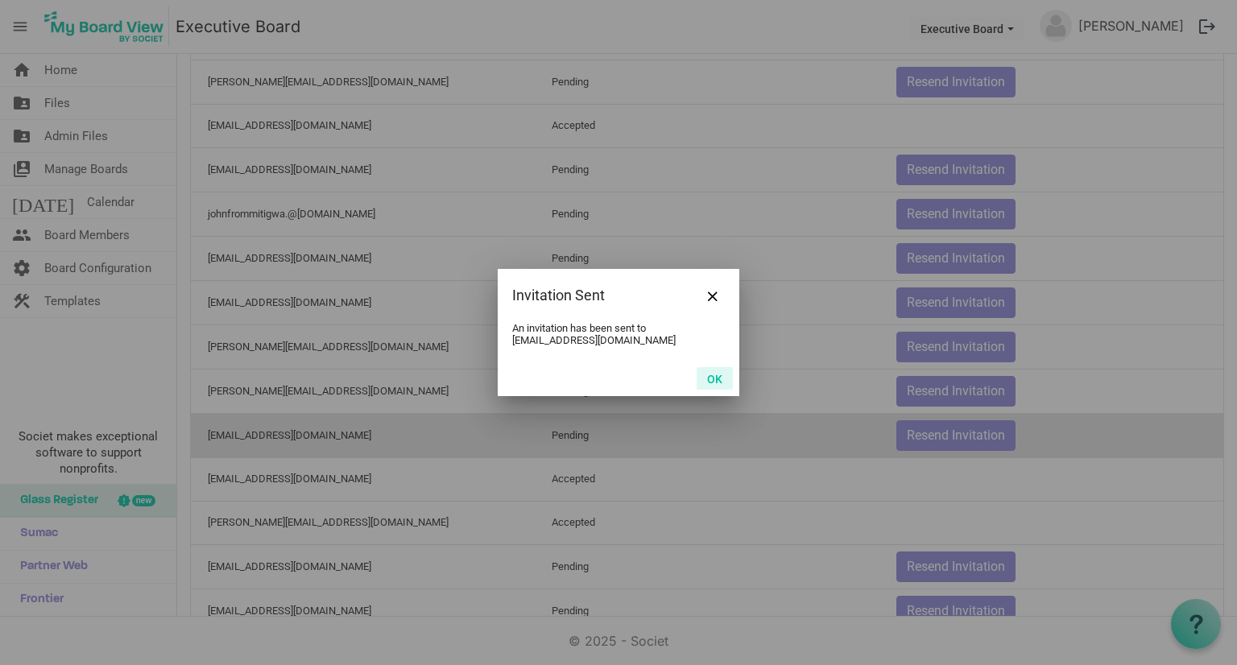
drag, startPoint x: 721, startPoint y: 374, endPoint x: 725, endPoint y: 383, distance: 10.5
click at [720, 374] on button "OK" at bounding box center [715, 378] width 36 height 23
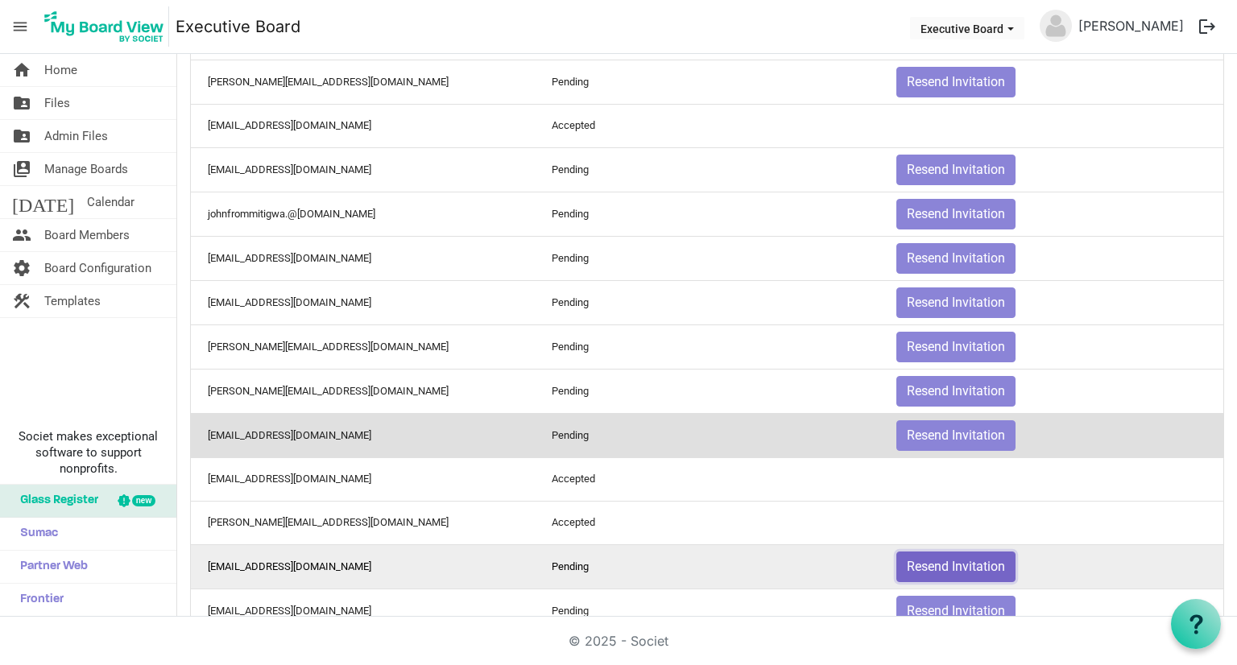
click at [939, 552] on button "Resend Invitation" at bounding box center [956, 567] width 119 height 31
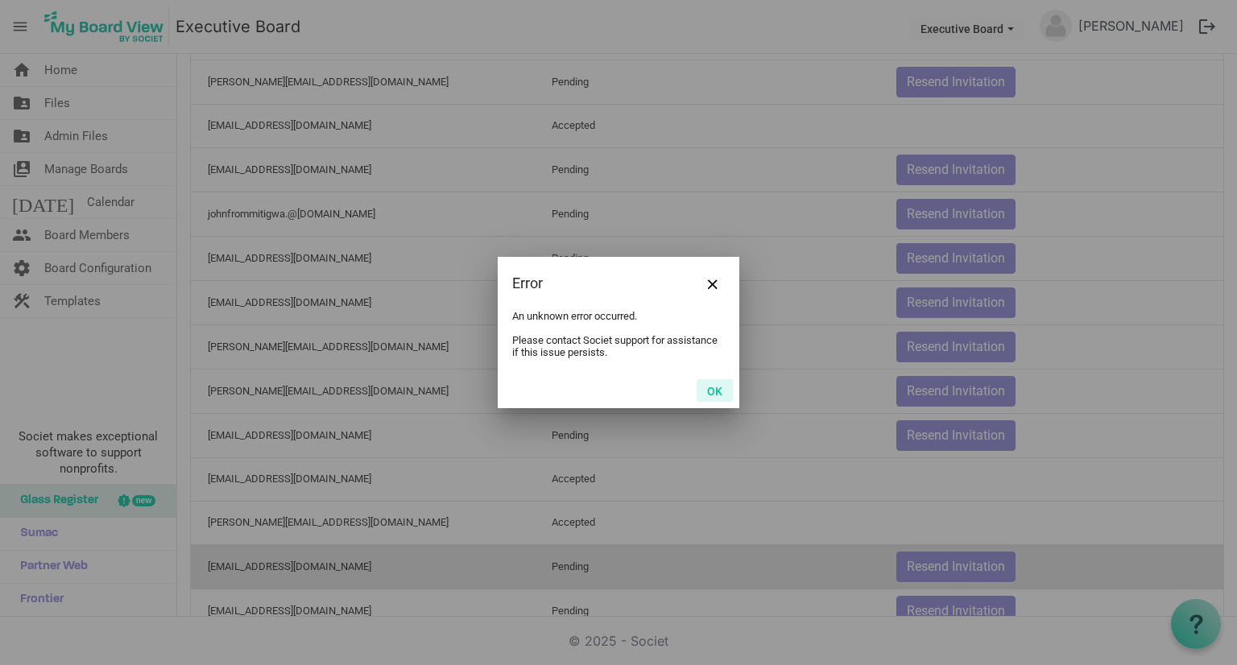
click at [712, 390] on button "OK" at bounding box center [715, 390] width 36 height 23
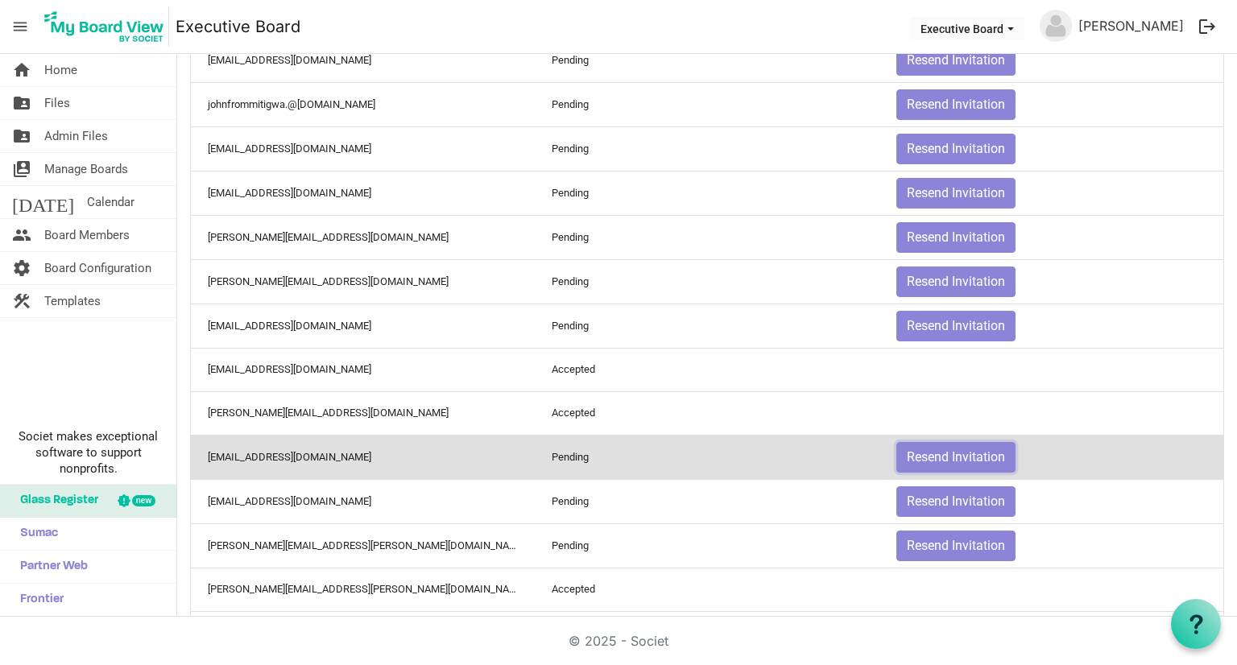
scroll to position [967, 0]
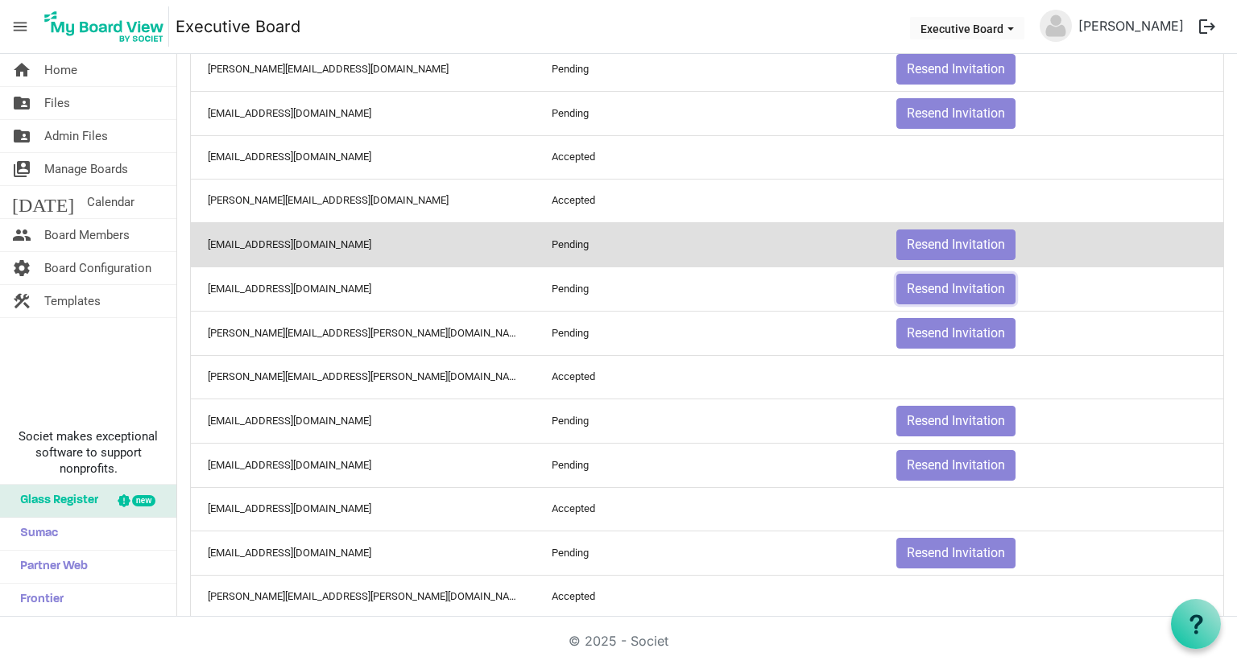
click at [959, 274] on button "Resend Invitation" at bounding box center [956, 289] width 119 height 31
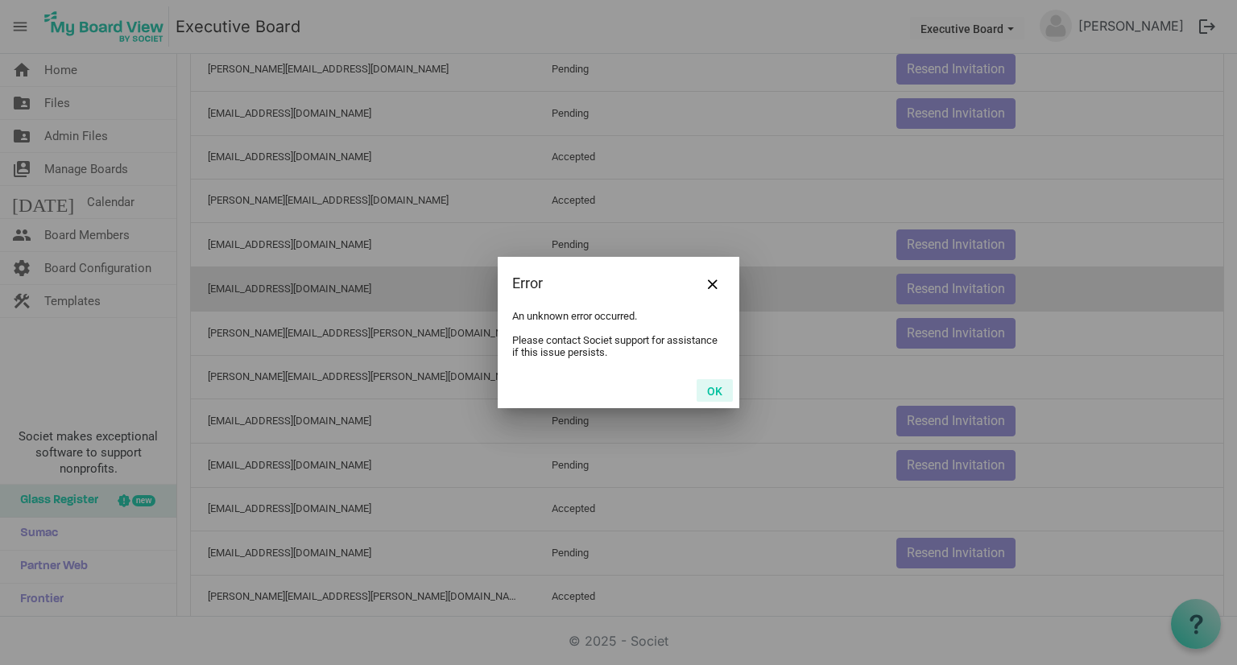
click at [725, 388] on button "OK" at bounding box center [715, 390] width 36 height 23
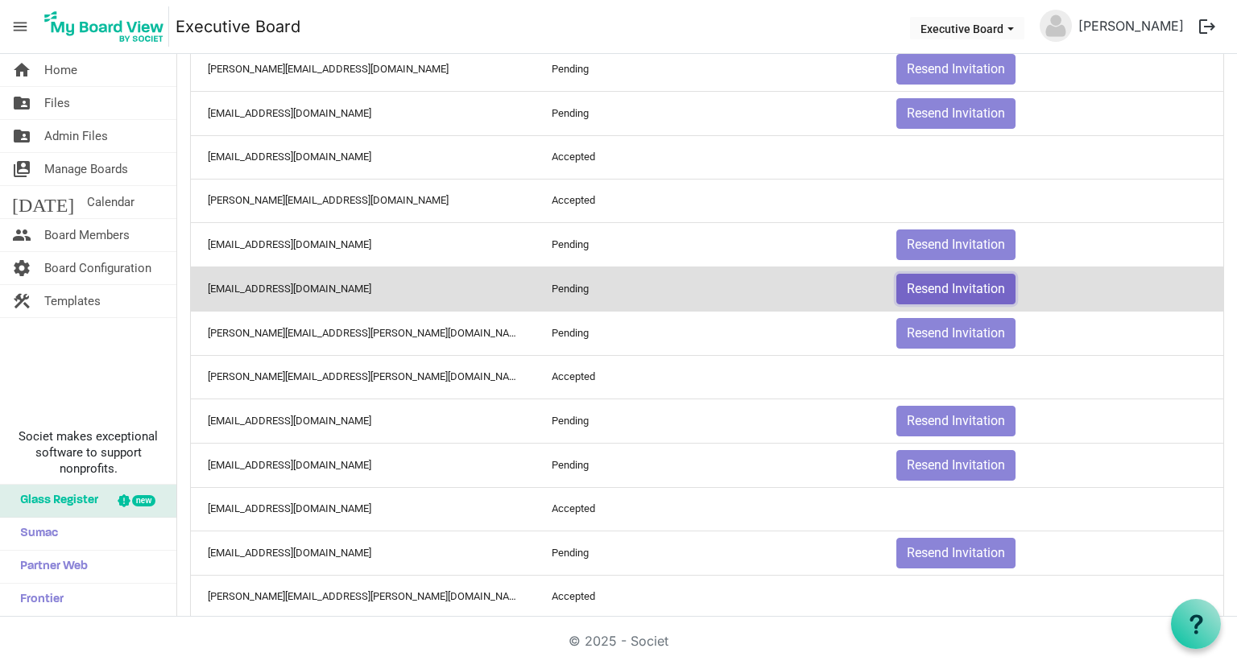
click at [928, 285] on button "Resend Invitation" at bounding box center [956, 289] width 119 height 31
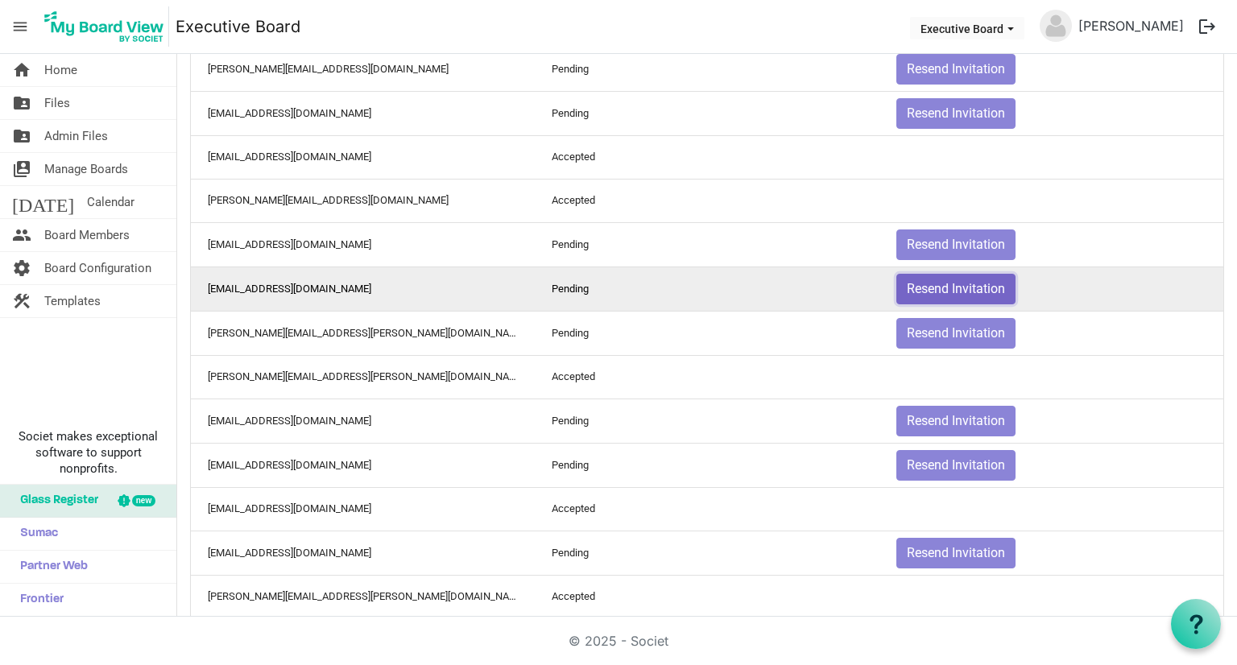
click at [934, 279] on button "Resend Invitation" at bounding box center [956, 289] width 119 height 31
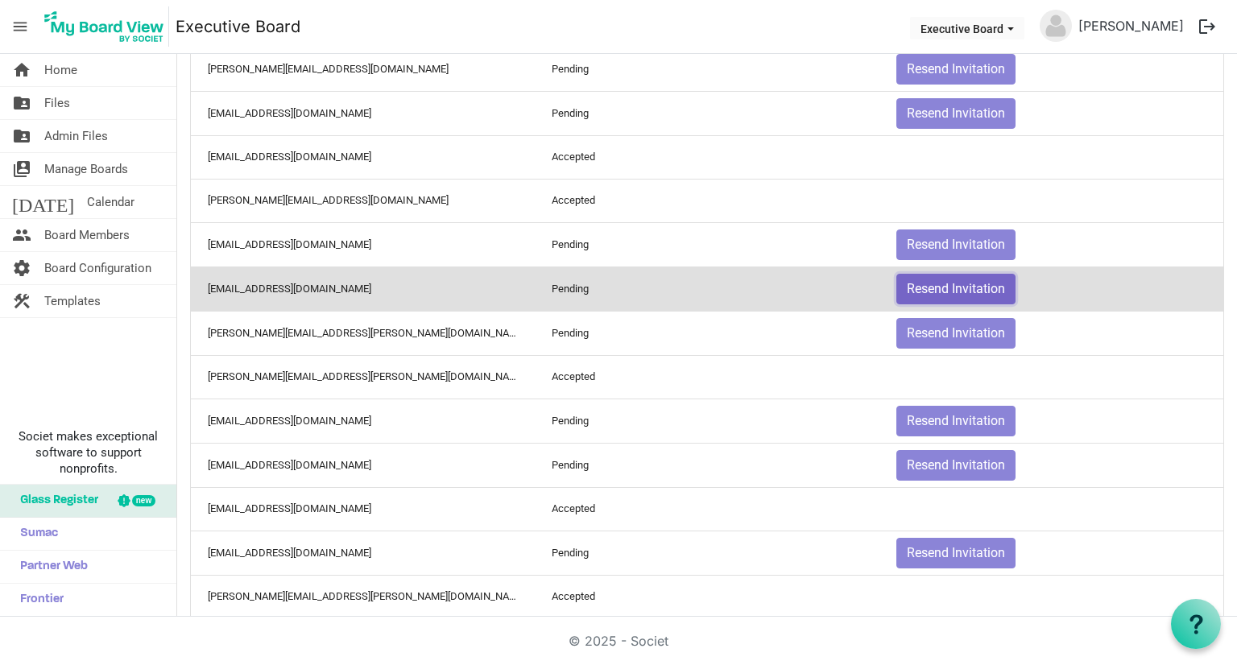
click at [931, 284] on button "Resend Invitation" at bounding box center [956, 289] width 119 height 31
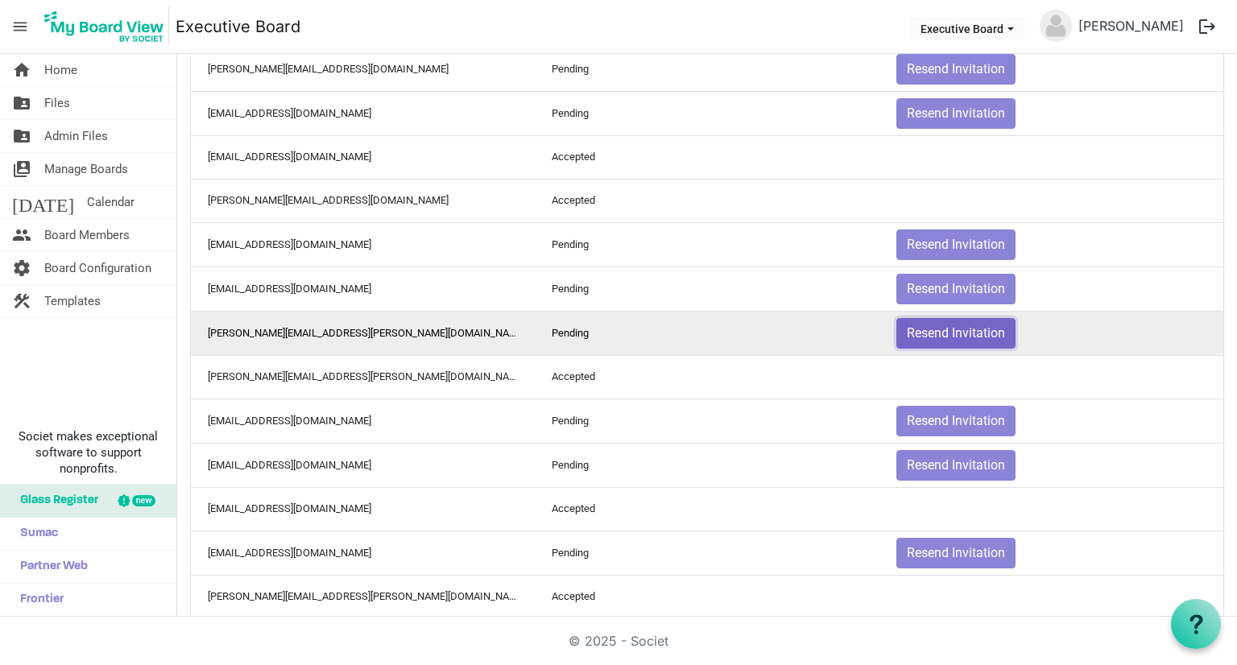
click at [946, 325] on button "Resend Invitation" at bounding box center [956, 333] width 119 height 31
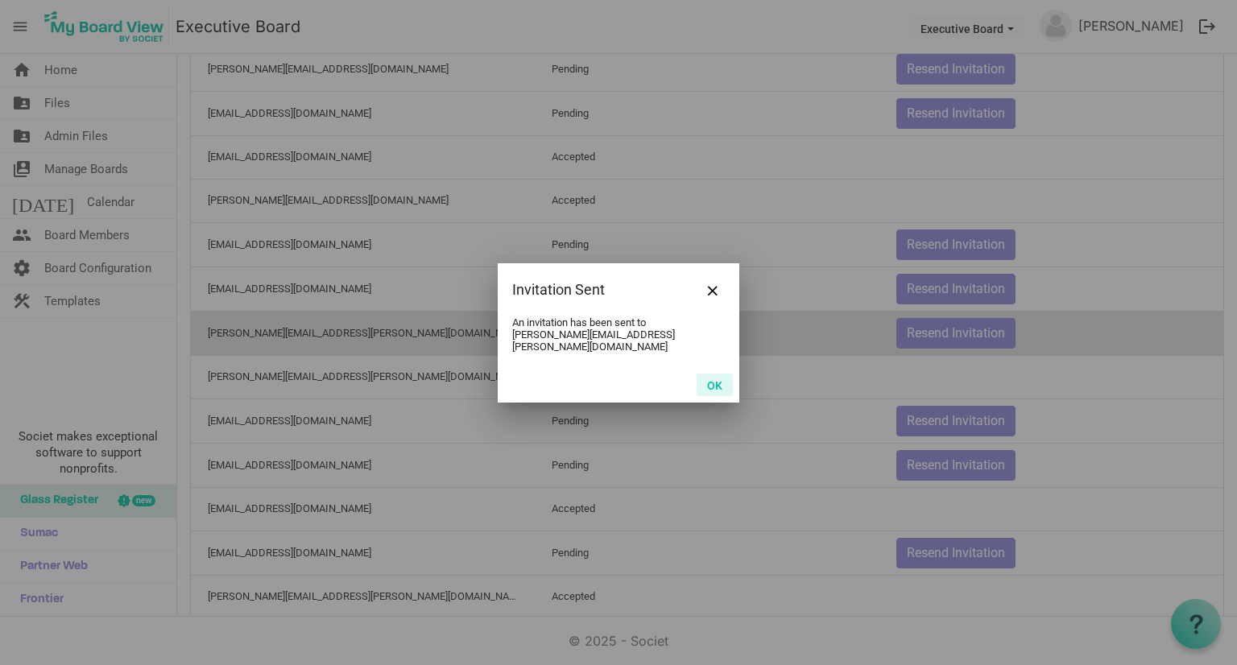
click at [721, 379] on button "OK" at bounding box center [715, 385] width 36 height 23
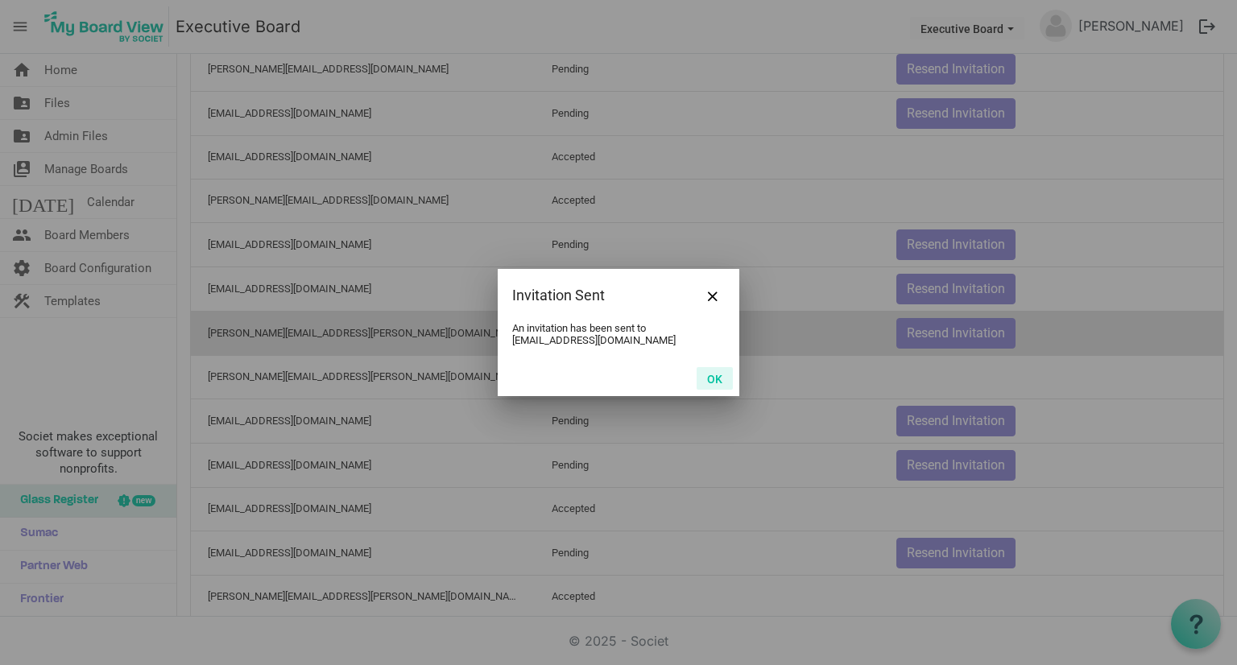
drag, startPoint x: 731, startPoint y: 381, endPoint x: 734, endPoint y: 370, distance: 11.5
click at [733, 375] on div "OK" at bounding box center [619, 378] width 242 height 35
click at [720, 382] on button "OK" at bounding box center [715, 378] width 36 height 23
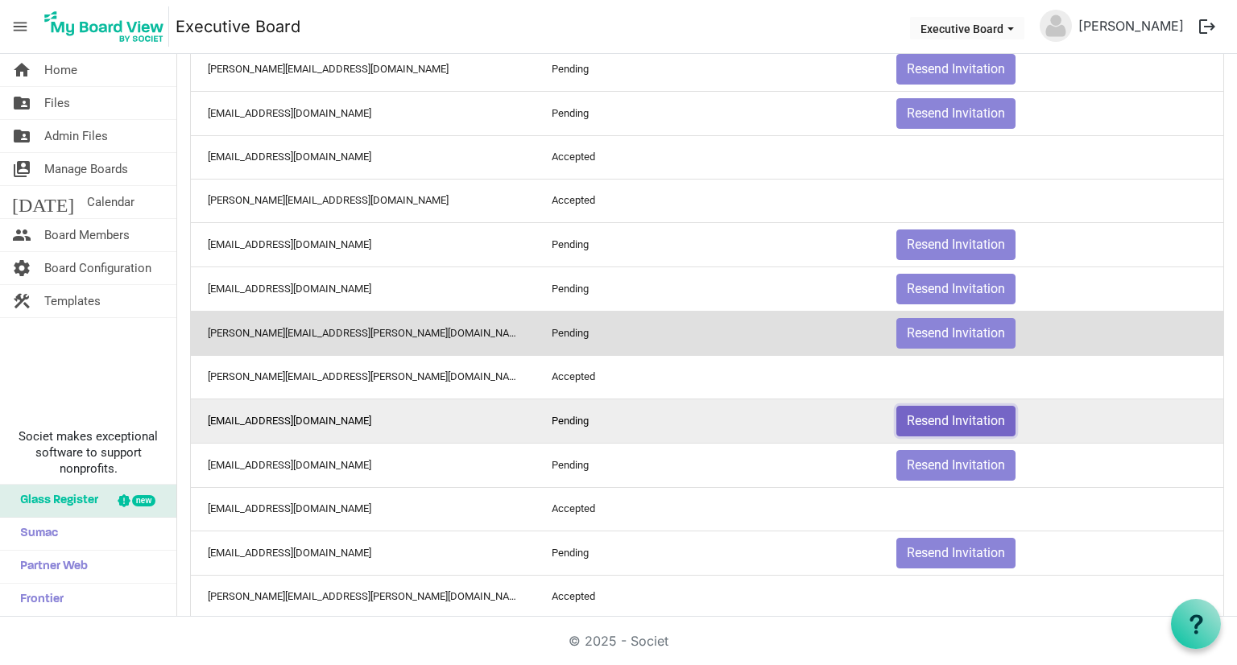
click at [939, 411] on button "Resend Invitation" at bounding box center [956, 421] width 119 height 31
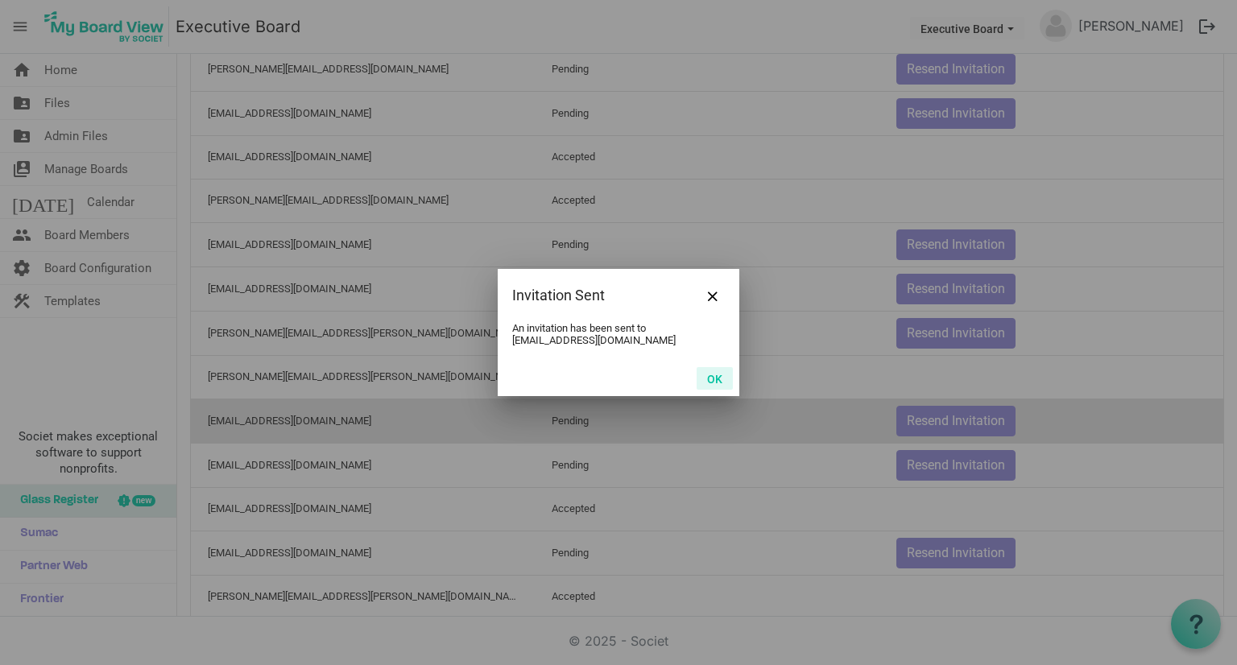
click at [720, 380] on button "OK" at bounding box center [715, 378] width 36 height 23
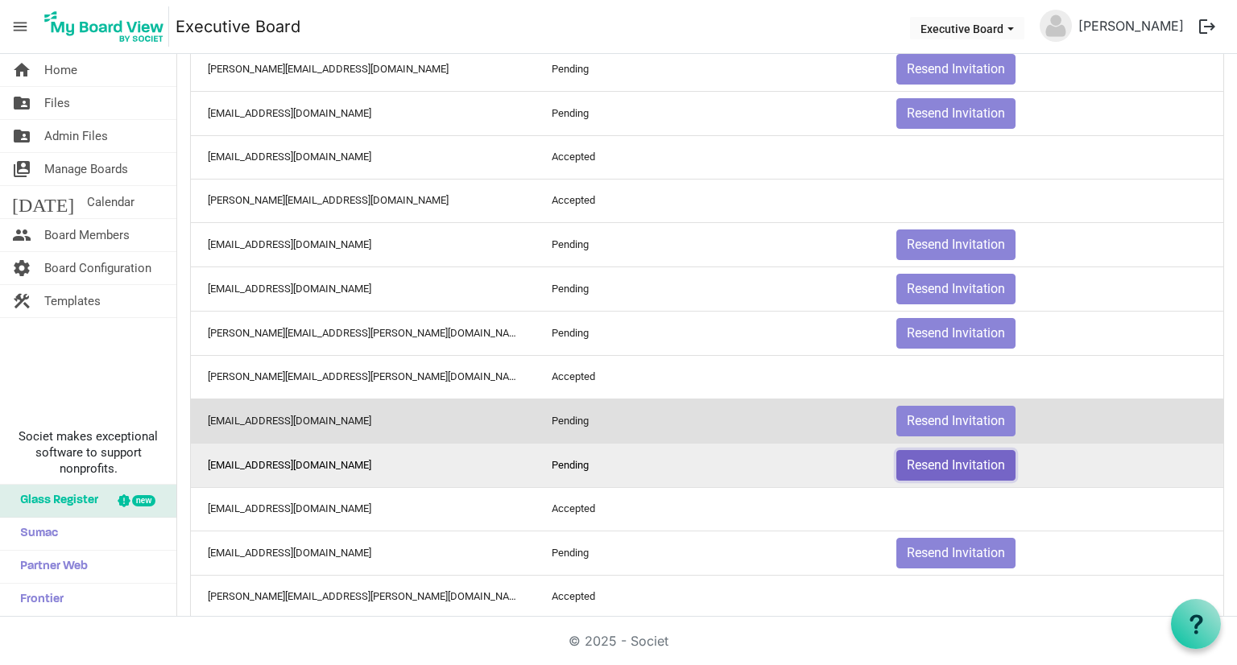
click at [950, 458] on button "Resend Invitation" at bounding box center [956, 465] width 119 height 31
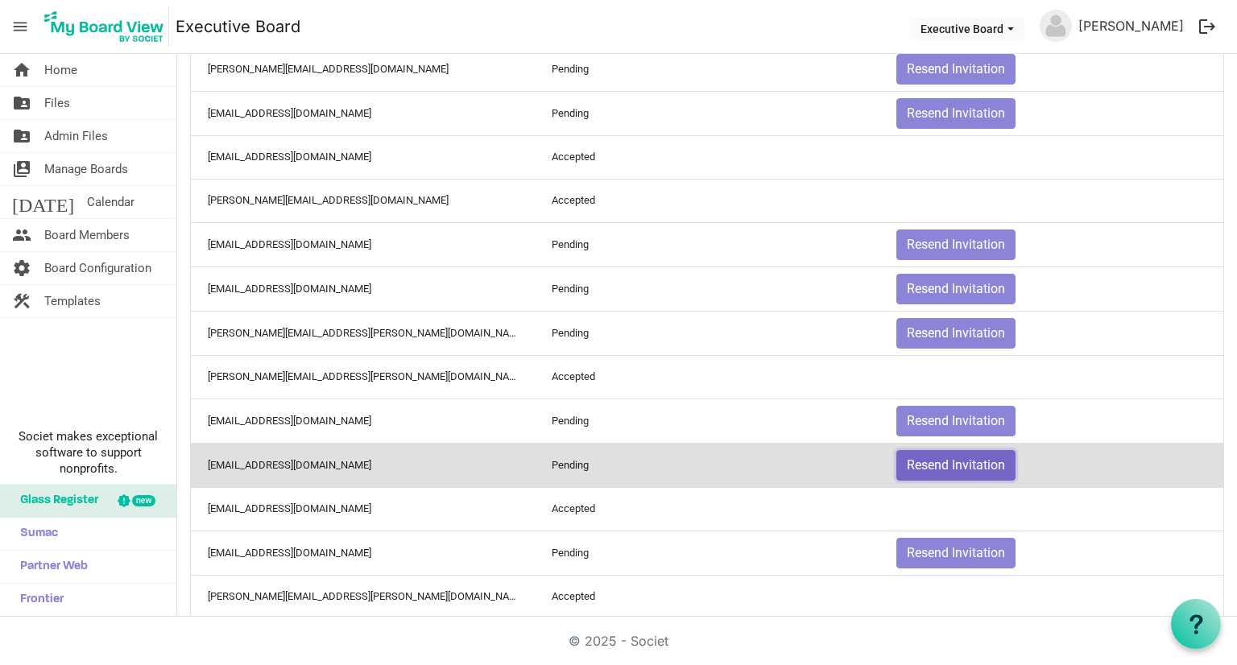
click at [950, 456] on button "Resend Invitation" at bounding box center [956, 465] width 119 height 31
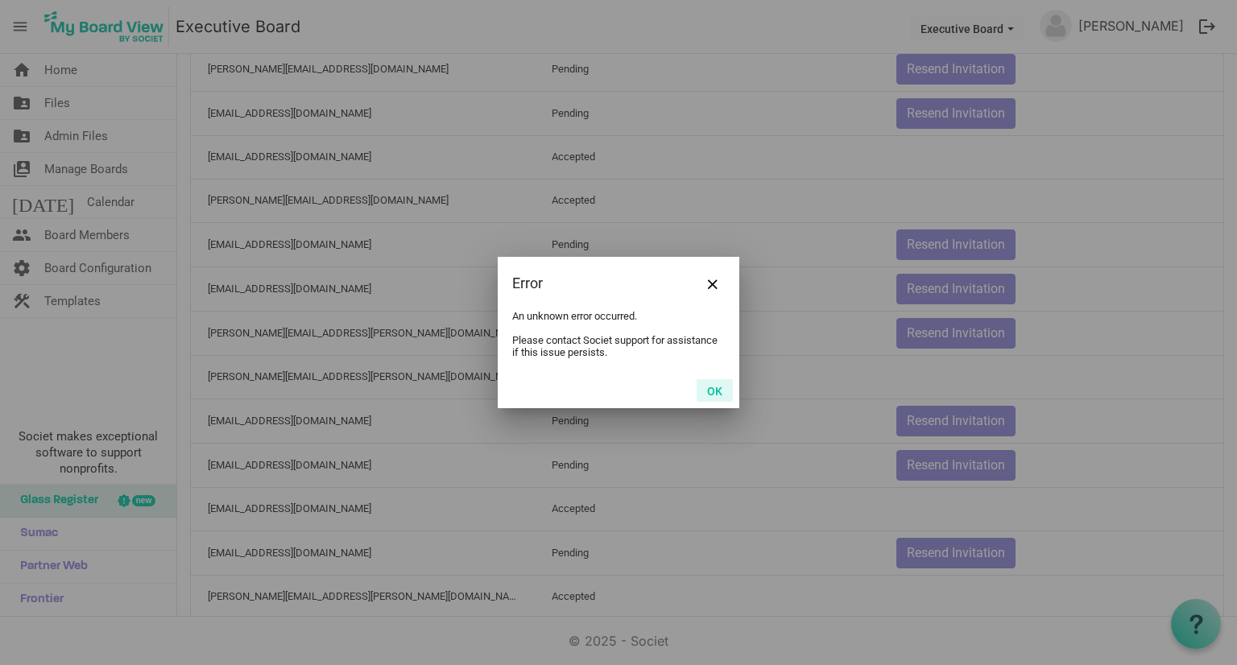
click at [712, 392] on button "OK" at bounding box center [715, 390] width 36 height 23
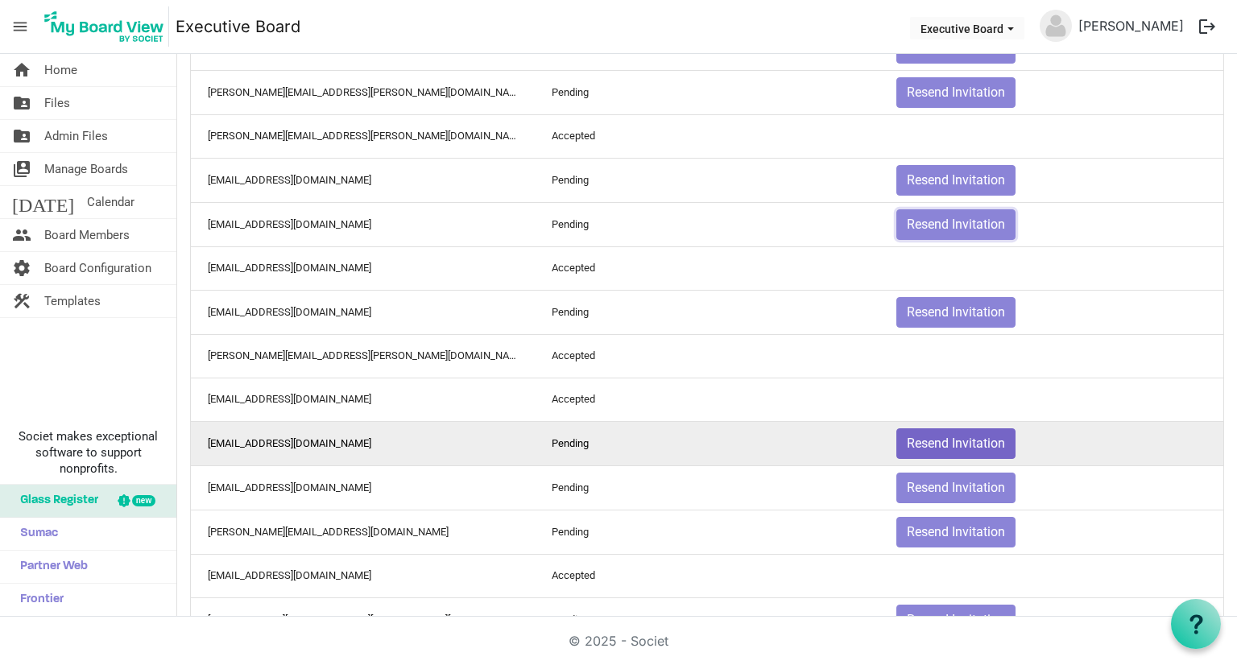
scroll to position [1208, 0]
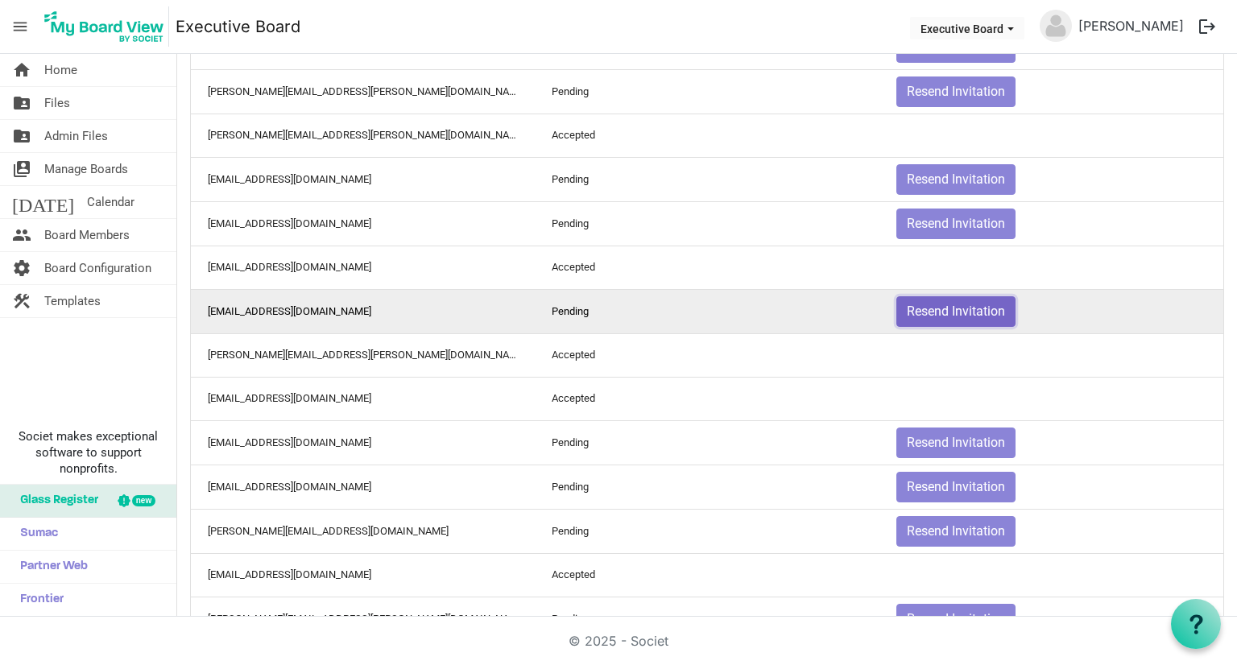
click at [955, 296] on button "Resend Invitation" at bounding box center [956, 311] width 119 height 31
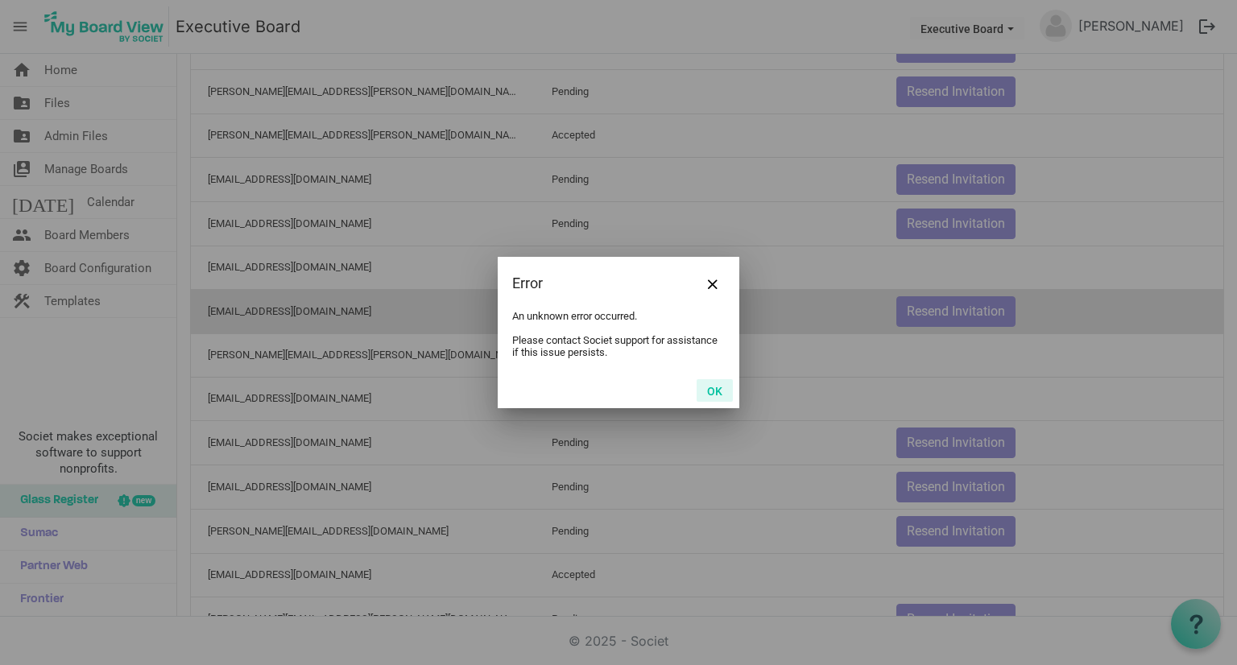
click at [717, 386] on button "OK" at bounding box center [715, 390] width 36 height 23
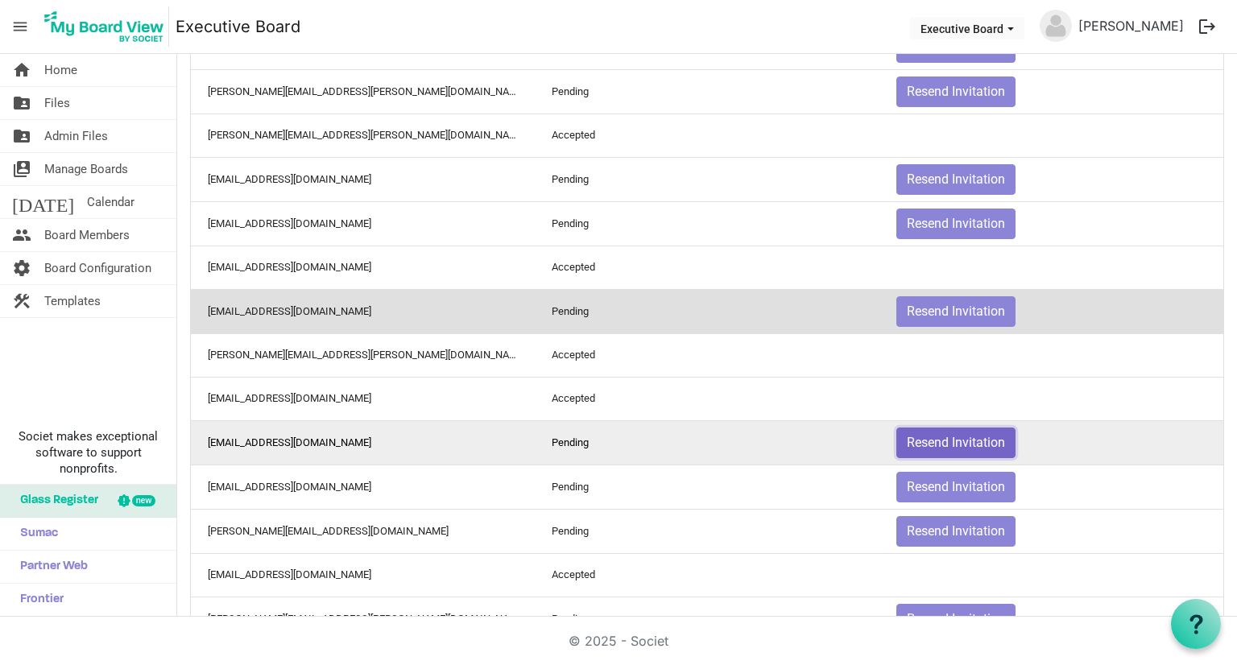
click at [959, 428] on button "Resend Invitation" at bounding box center [956, 443] width 119 height 31
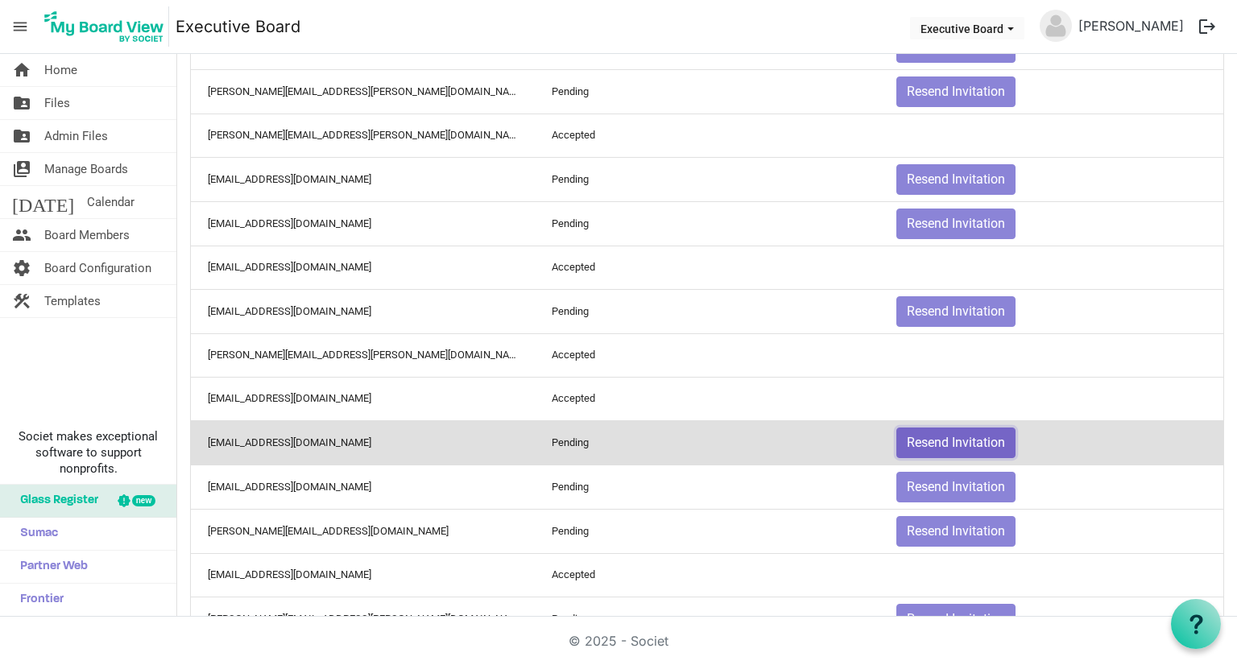
click at [959, 428] on button "Resend Invitation" at bounding box center [956, 443] width 119 height 31
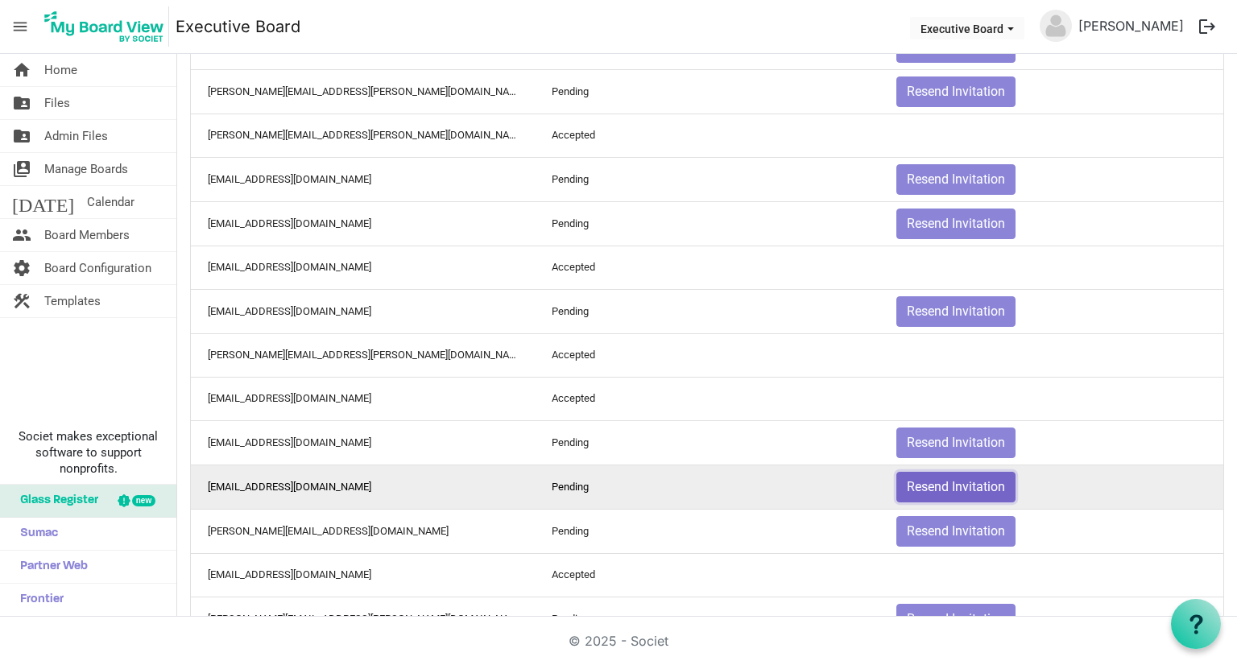
click at [978, 483] on button "Resend Invitation" at bounding box center [956, 487] width 119 height 31
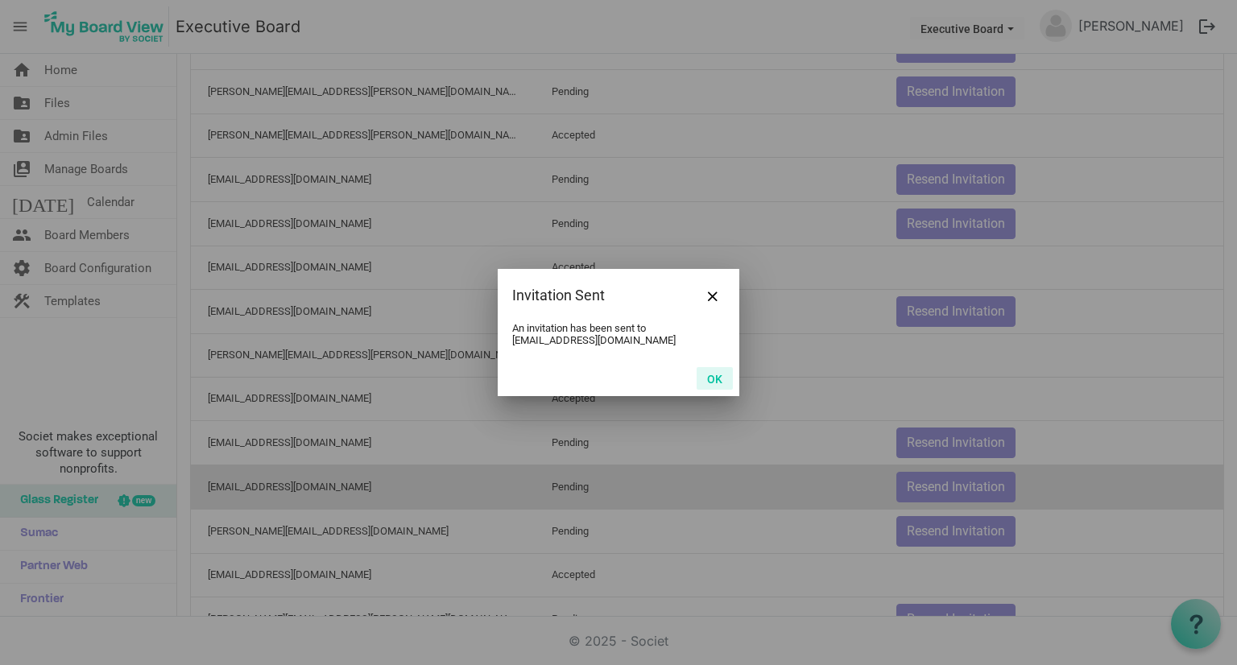
click at [732, 384] on button "OK" at bounding box center [715, 378] width 36 height 23
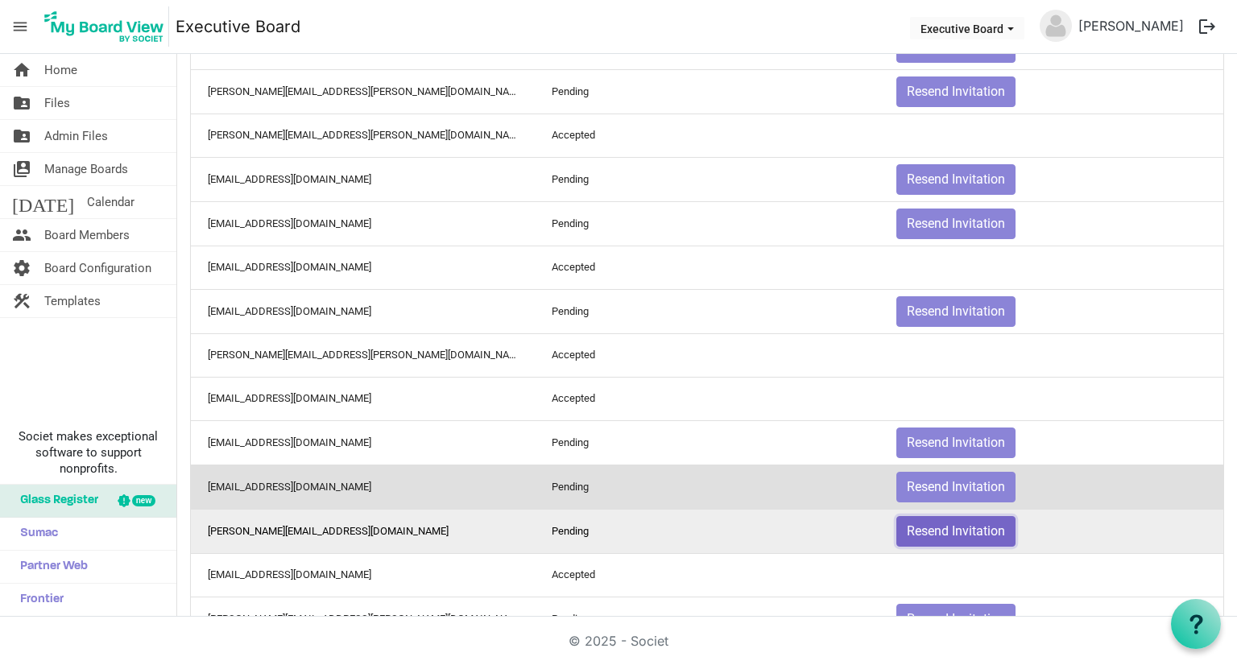
click at [924, 523] on button "Resend Invitation" at bounding box center [956, 531] width 119 height 31
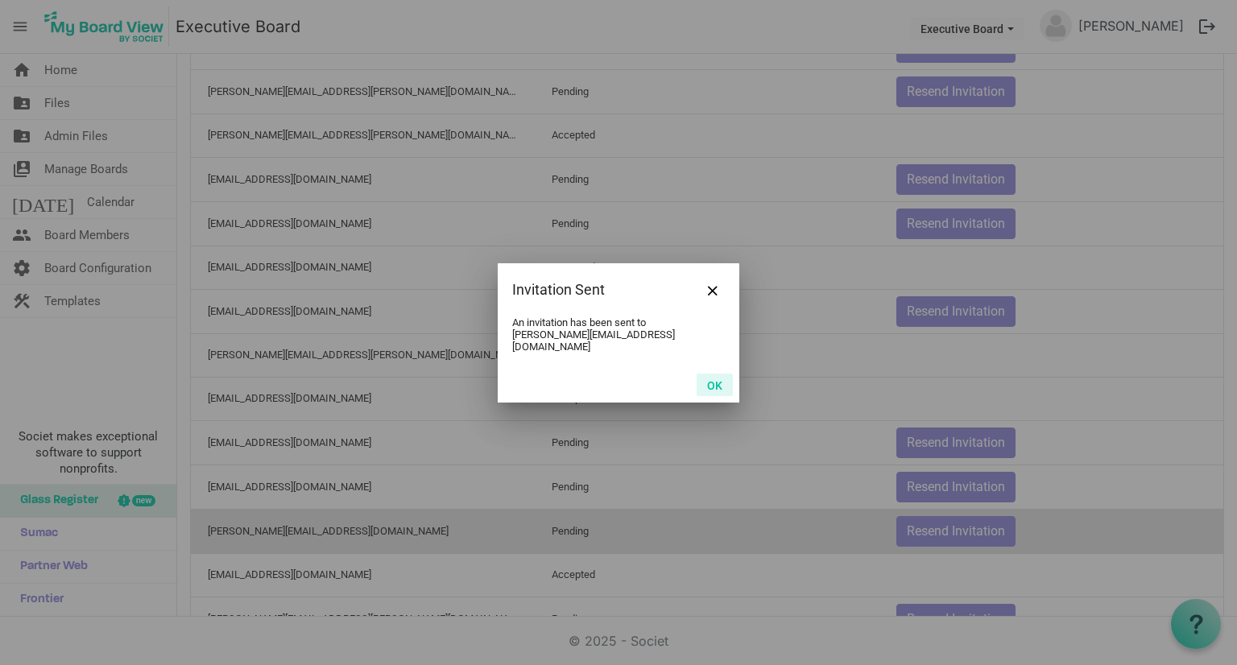
click at [714, 380] on button "OK" at bounding box center [715, 385] width 36 height 23
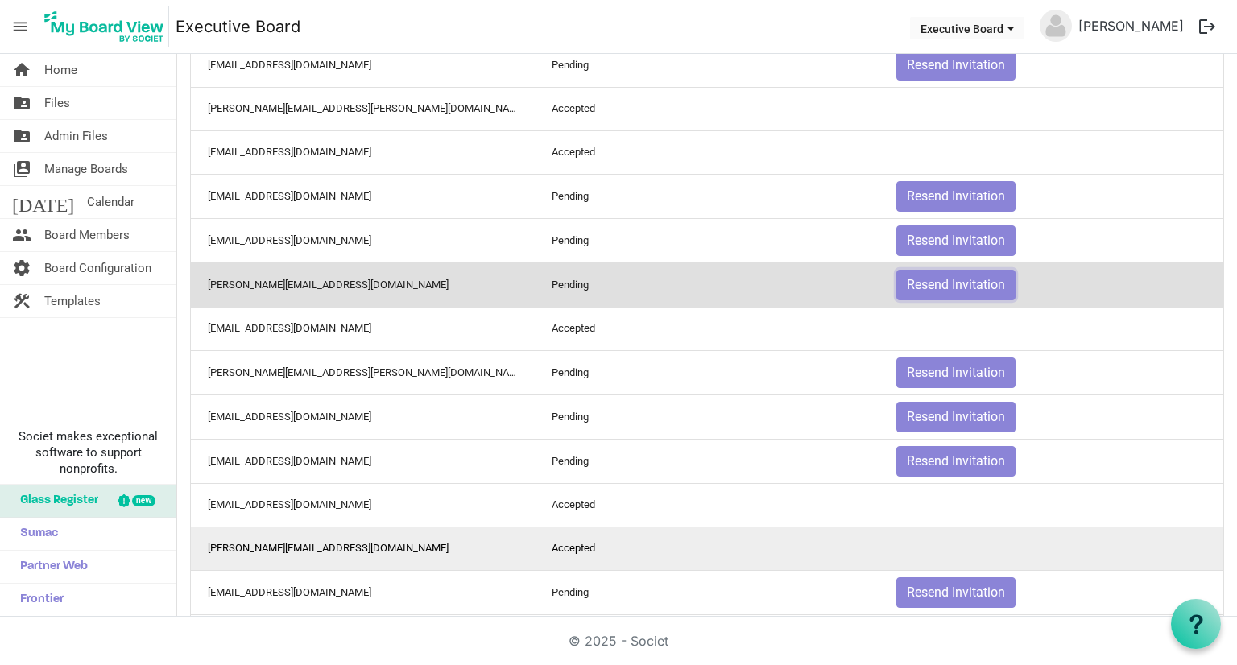
scroll to position [1530, 0]
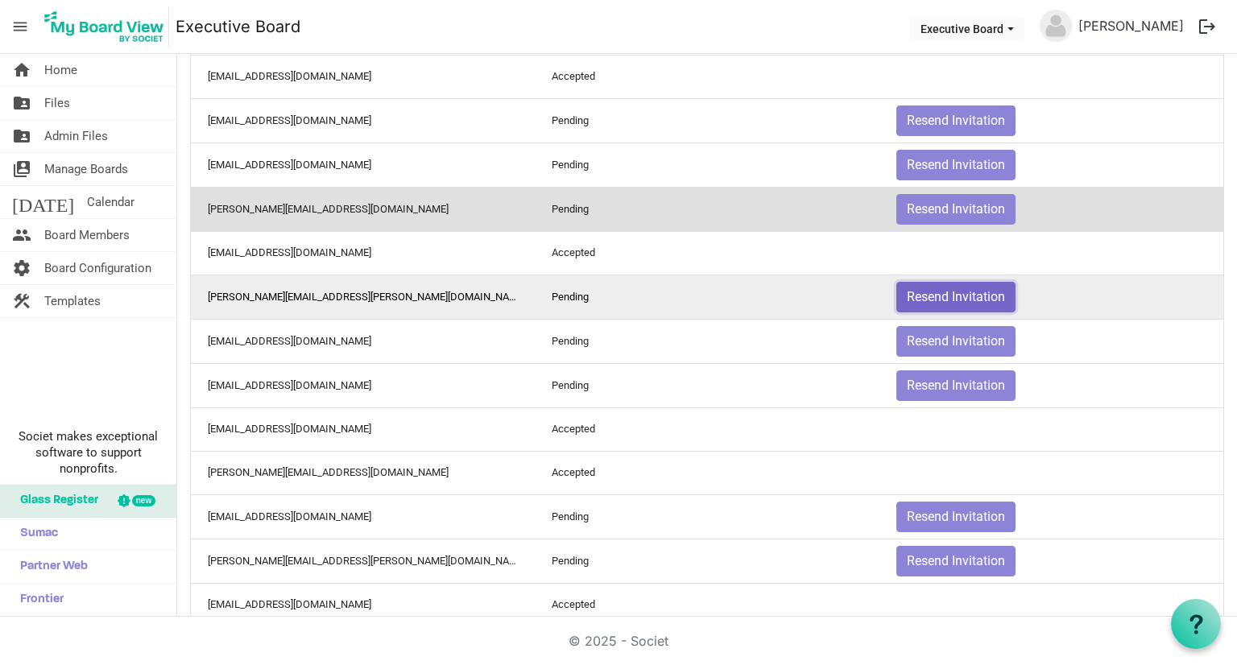
click at [938, 292] on button "Resend Invitation" at bounding box center [956, 297] width 119 height 31
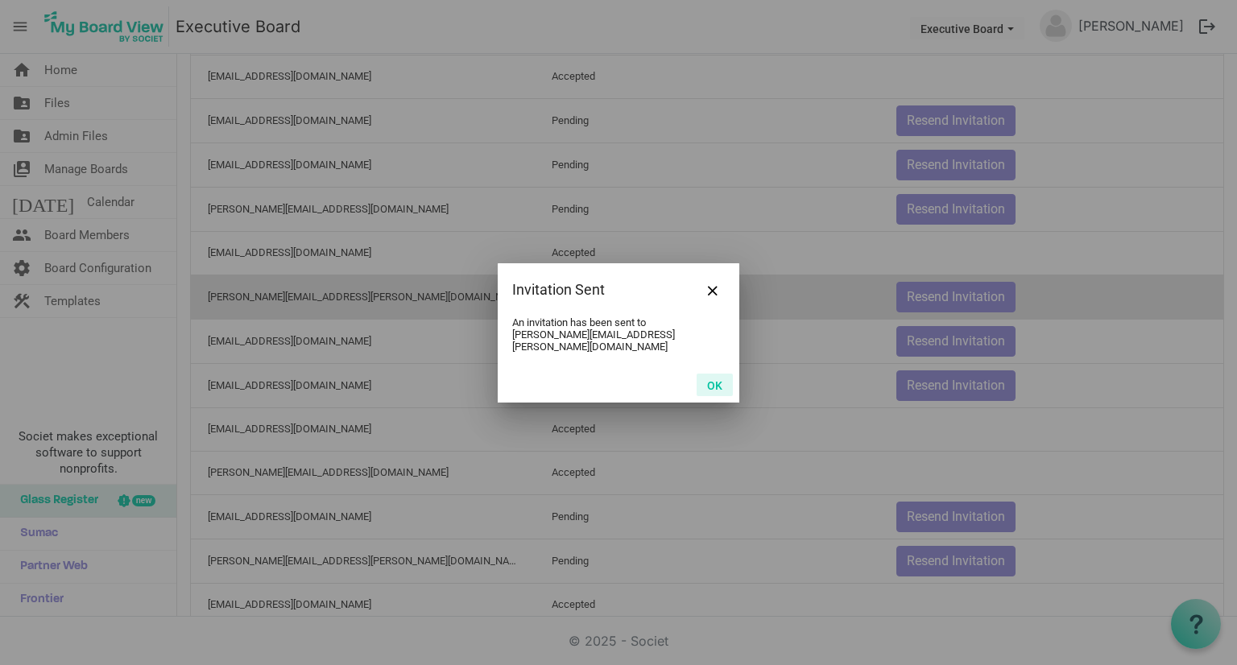
click at [718, 382] on button "OK" at bounding box center [715, 385] width 36 height 23
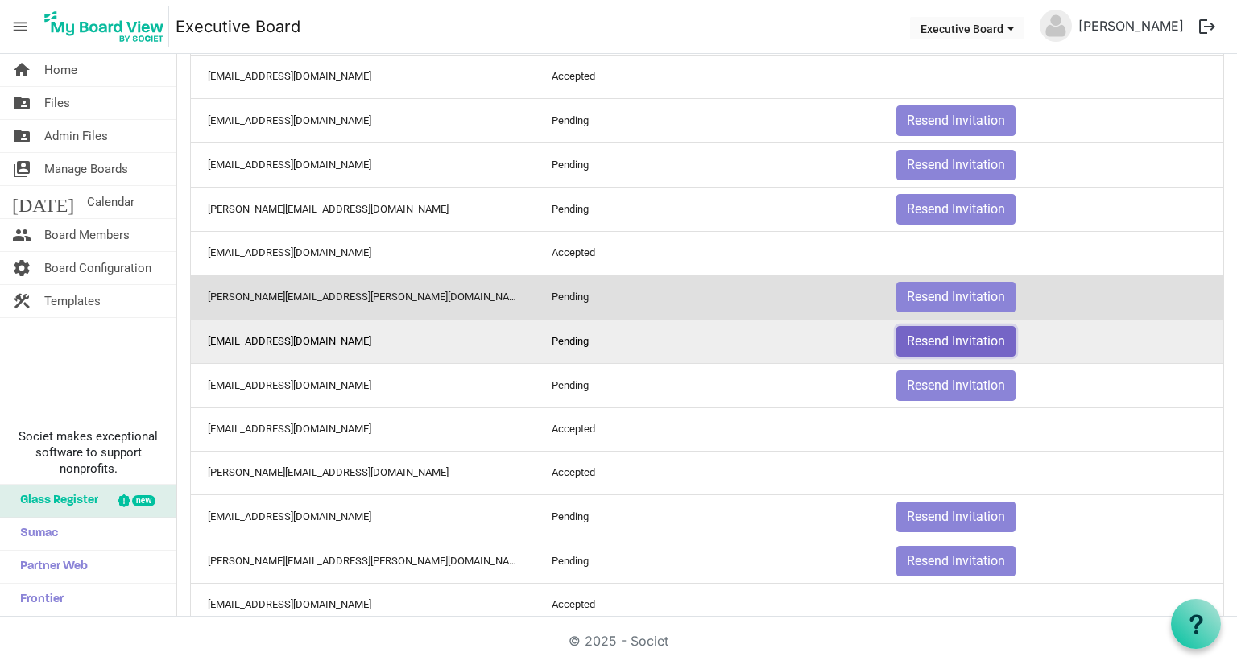
click at [918, 329] on button "Resend Invitation" at bounding box center [956, 341] width 119 height 31
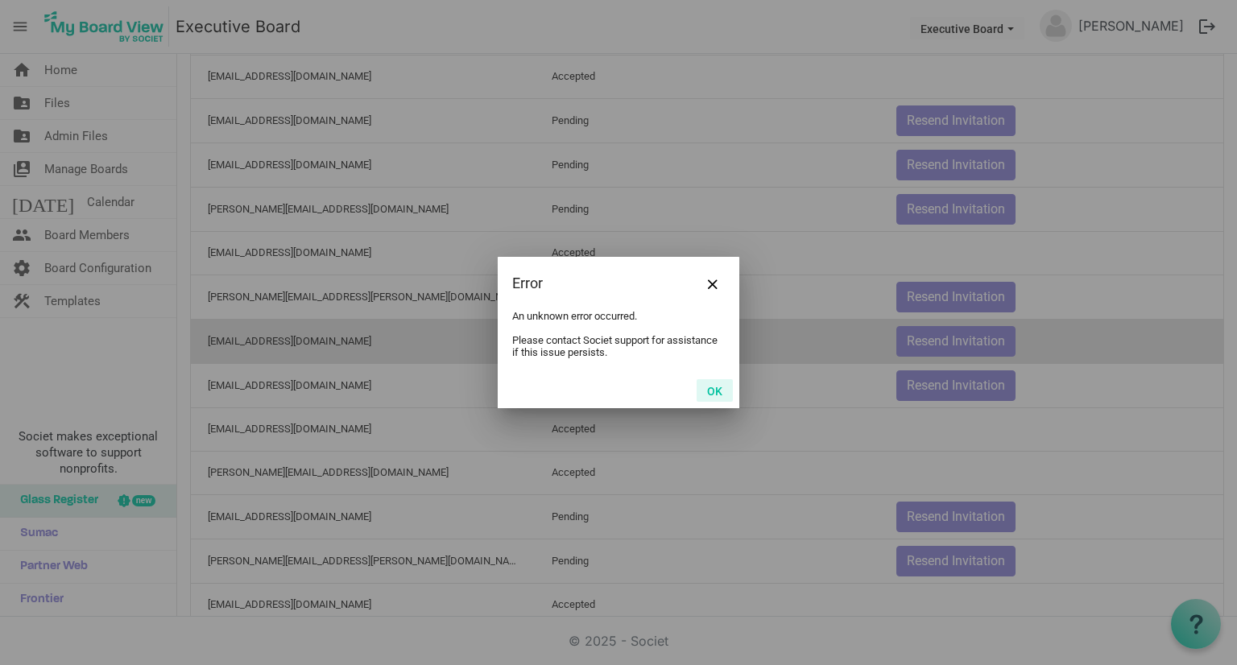
click at [714, 400] on button "OK" at bounding box center [715, 390] width 36 height 23
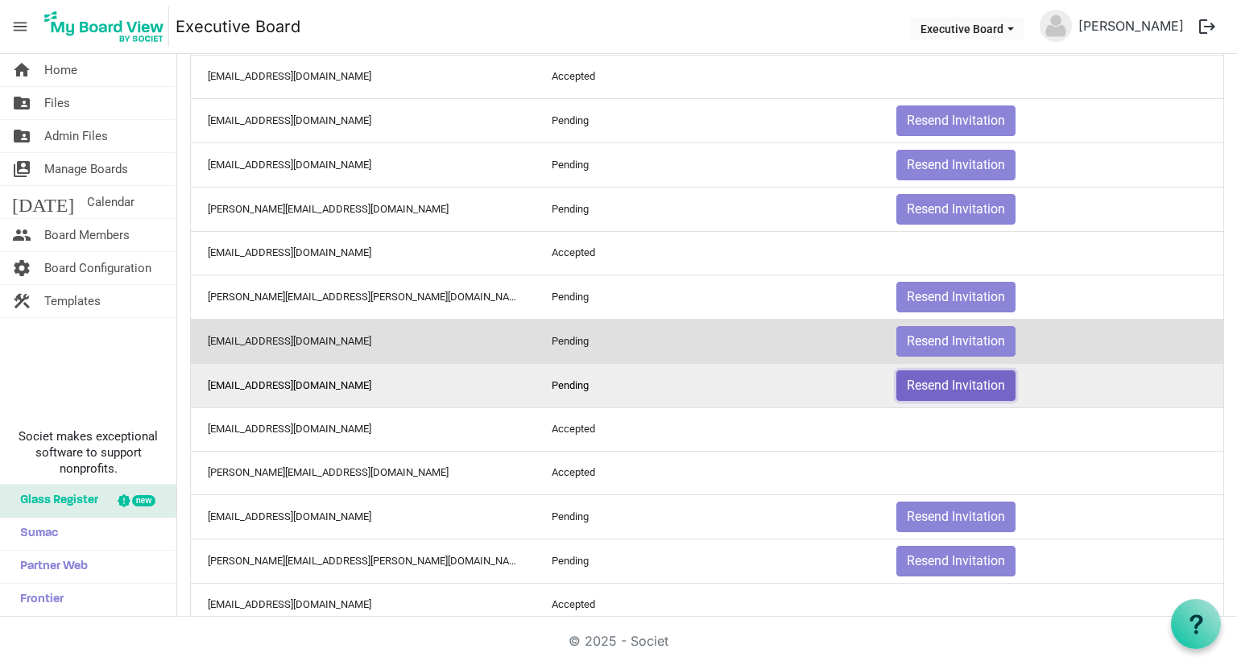
click at [933, 374] on button "Resend Invitation" at bounding box center [956, 386] width 119 height 31
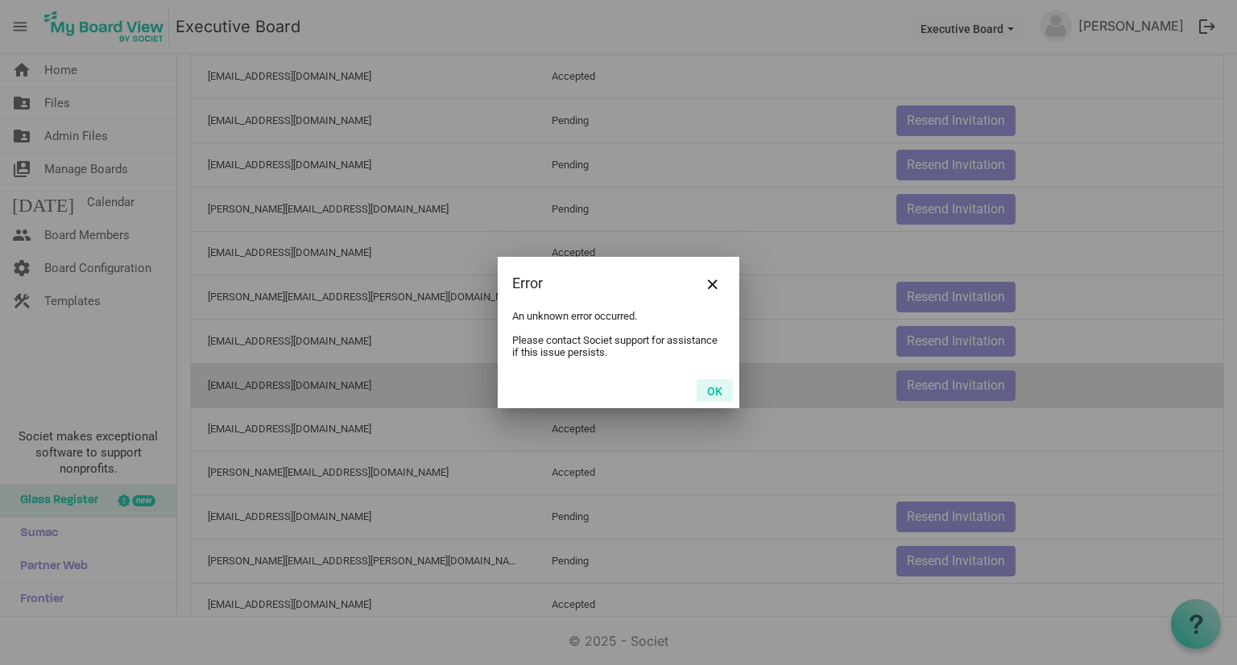
click at [717, 393] on button "OK" at bounding box center [715, 390] width 36 height 23
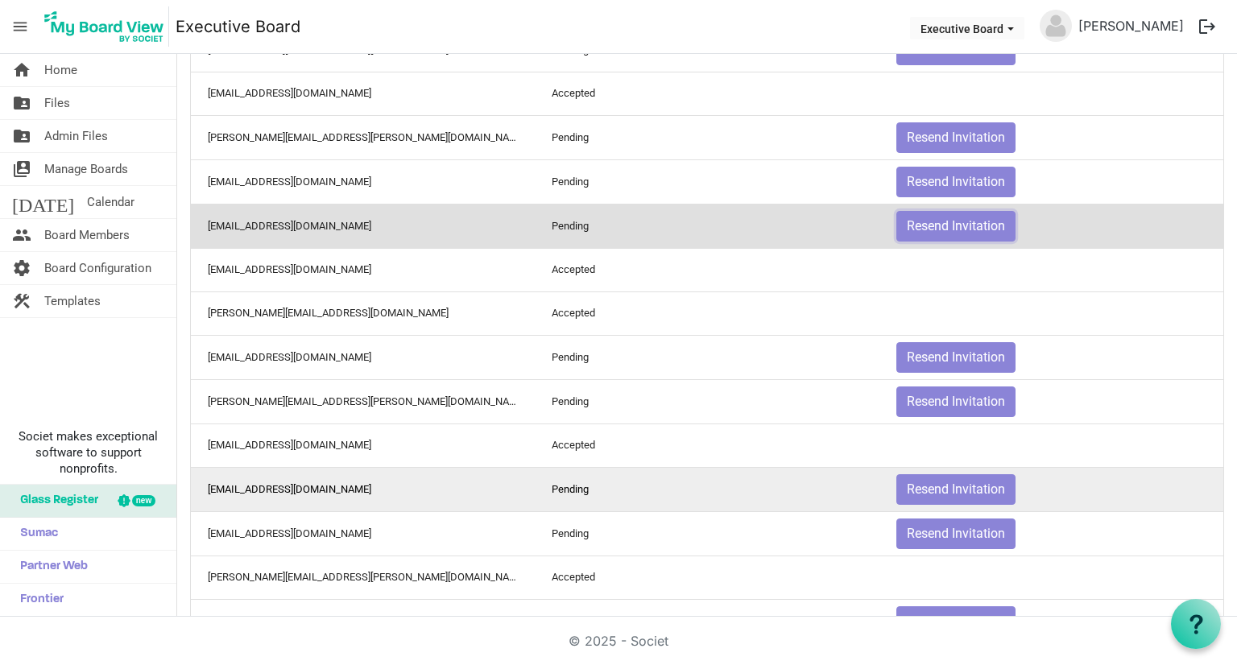
scroll to position [1727, 0]
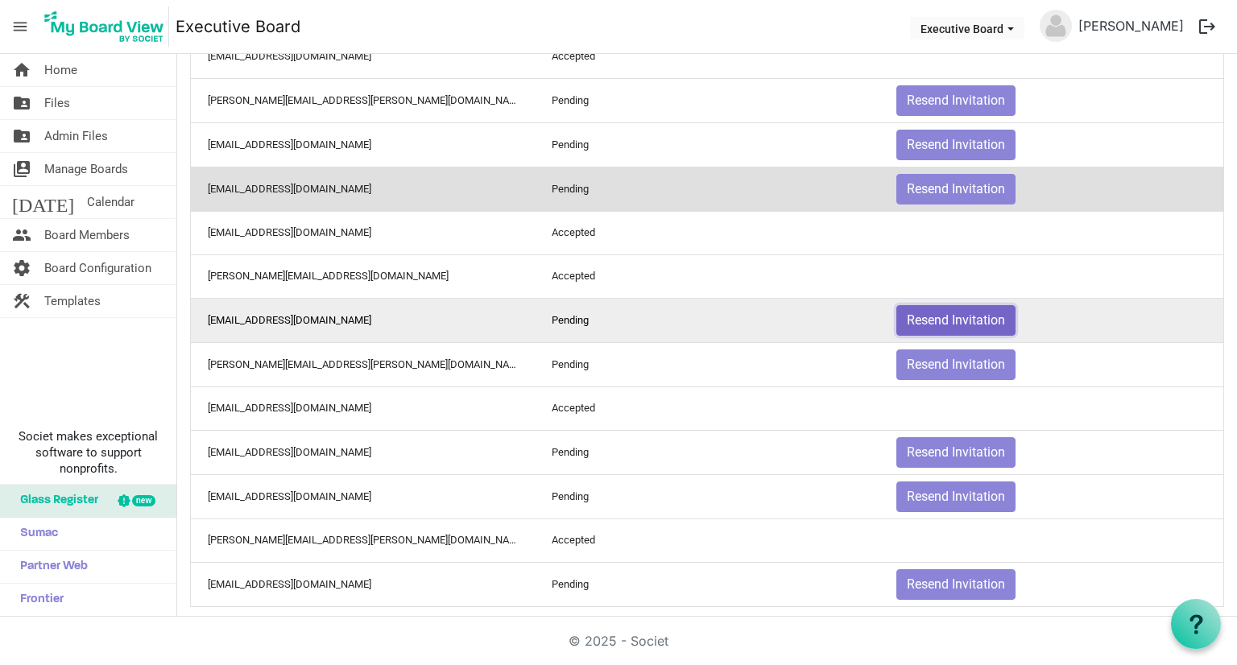
click at [955, 305] on button "Resend Invitation" at bounding box center [956, 320] width 119 height 31
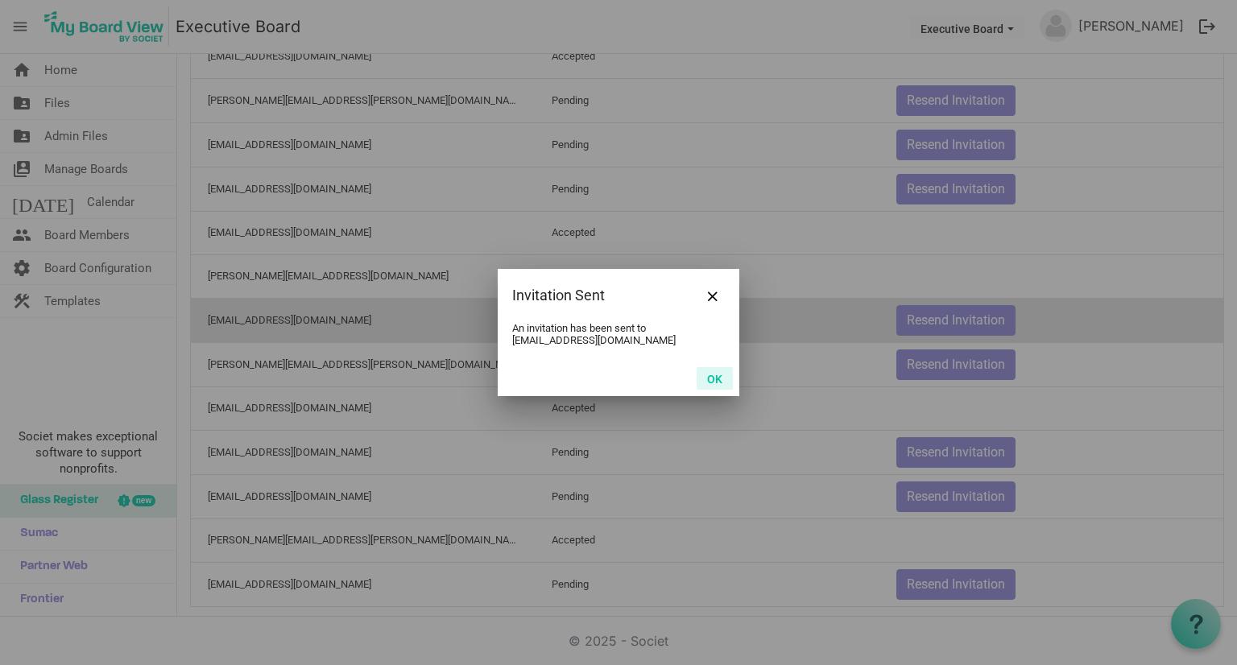
click at [719, 381] on button "OK" at bounding box center [715, 378] width 36 height 23
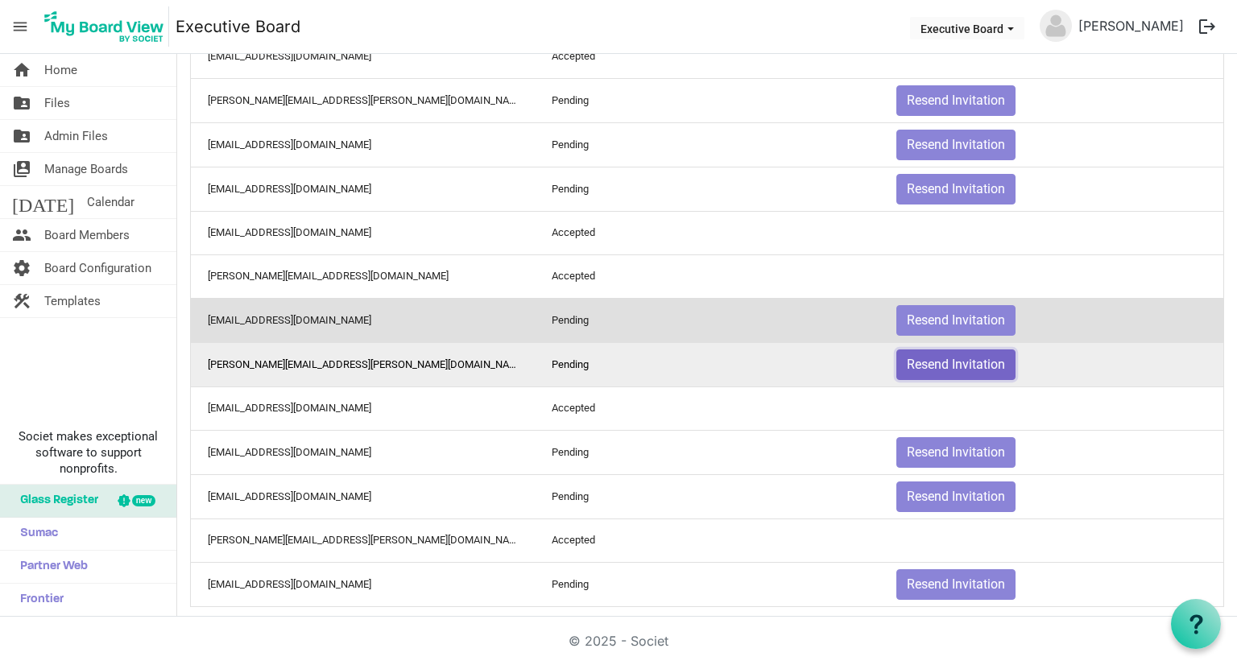
click at [926, 350] on button "Resend Invitation" at bounding box center [956, 365] width 119 height 31
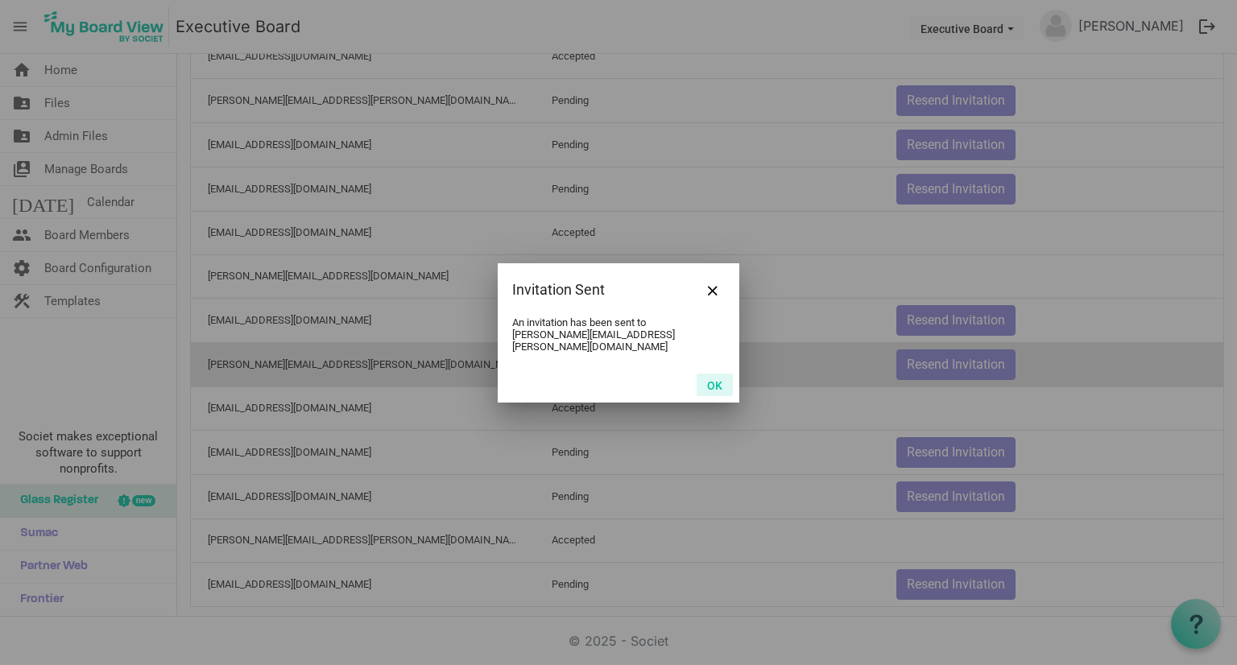
click at [717, 374] on button "OK" at bounding box center [715, 385] width 36 height 23
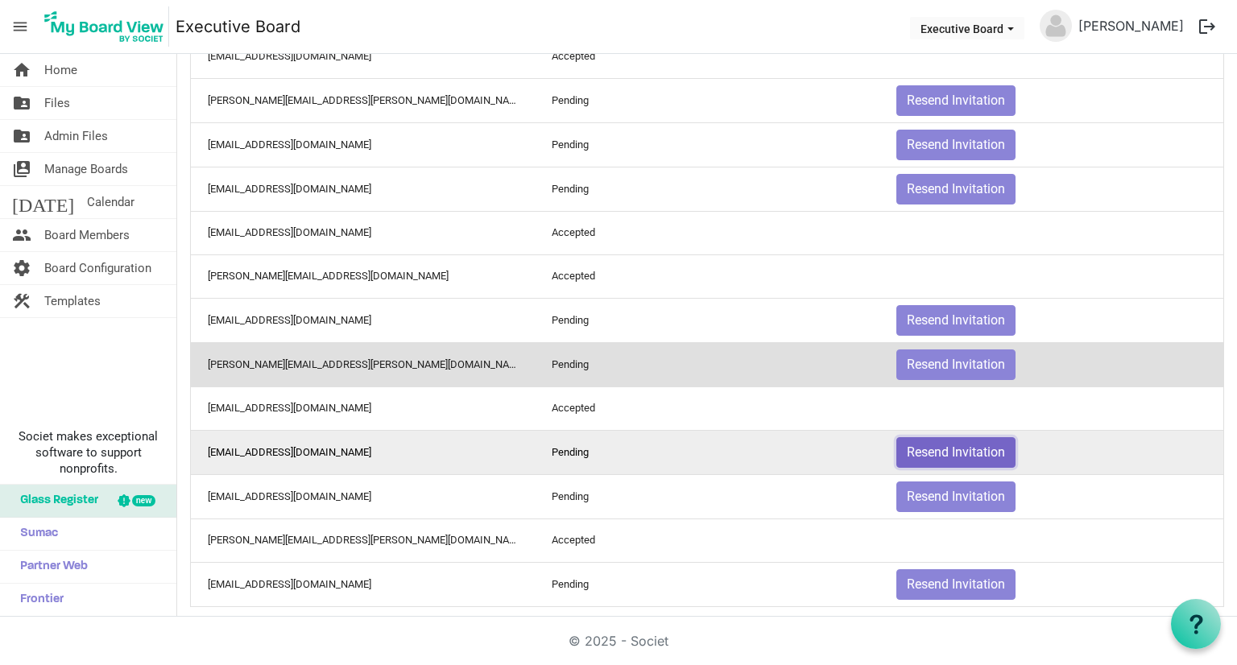
click at [939, 437] on button "Resend Invitation" at bounding box center [956, 452] width 119 height 31
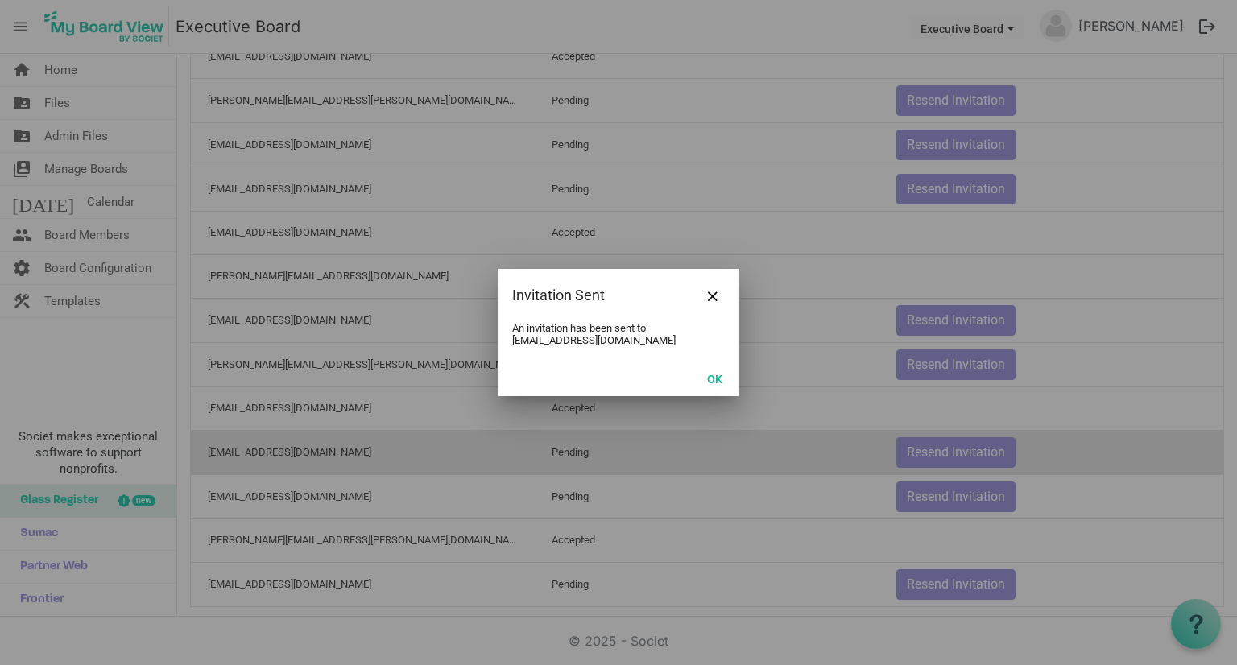
click at [735, 379] on div "OK" at bounding box center [619, 378] width 242 height 35
click at [714, 378] on button "OK" at bounding box center [715, 378] width 36 height 23
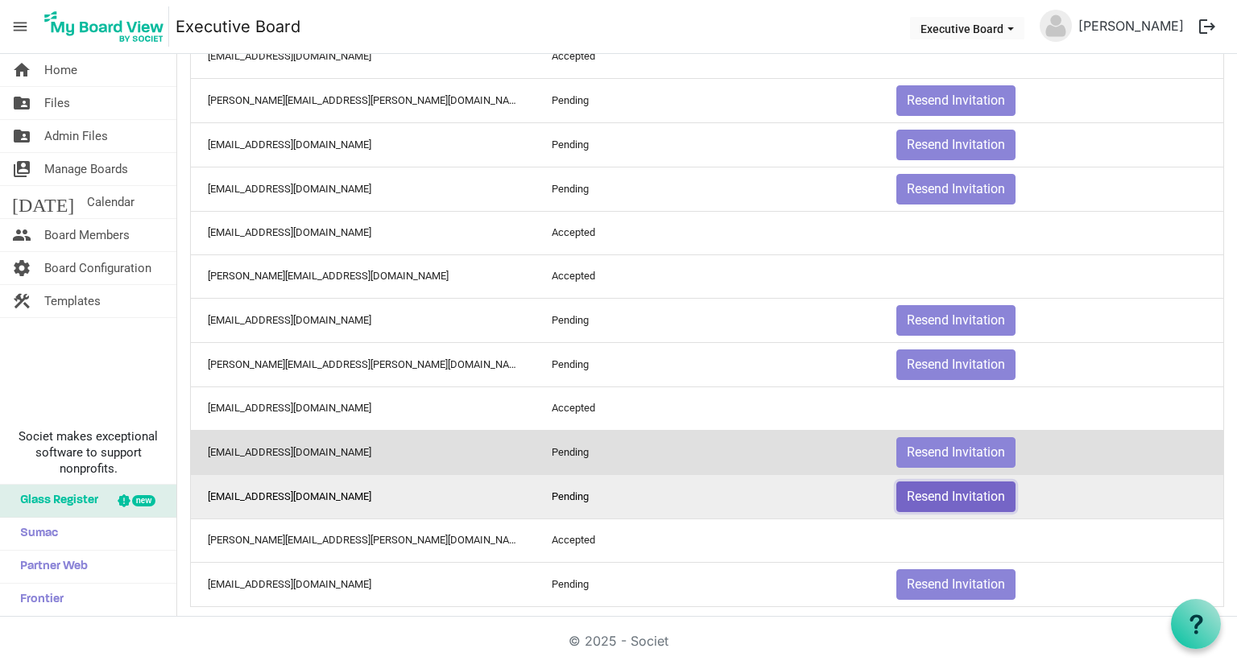
click at [919, 482] on button "Resend Invitation" at bounding box center [956, 497] width 119 height 31
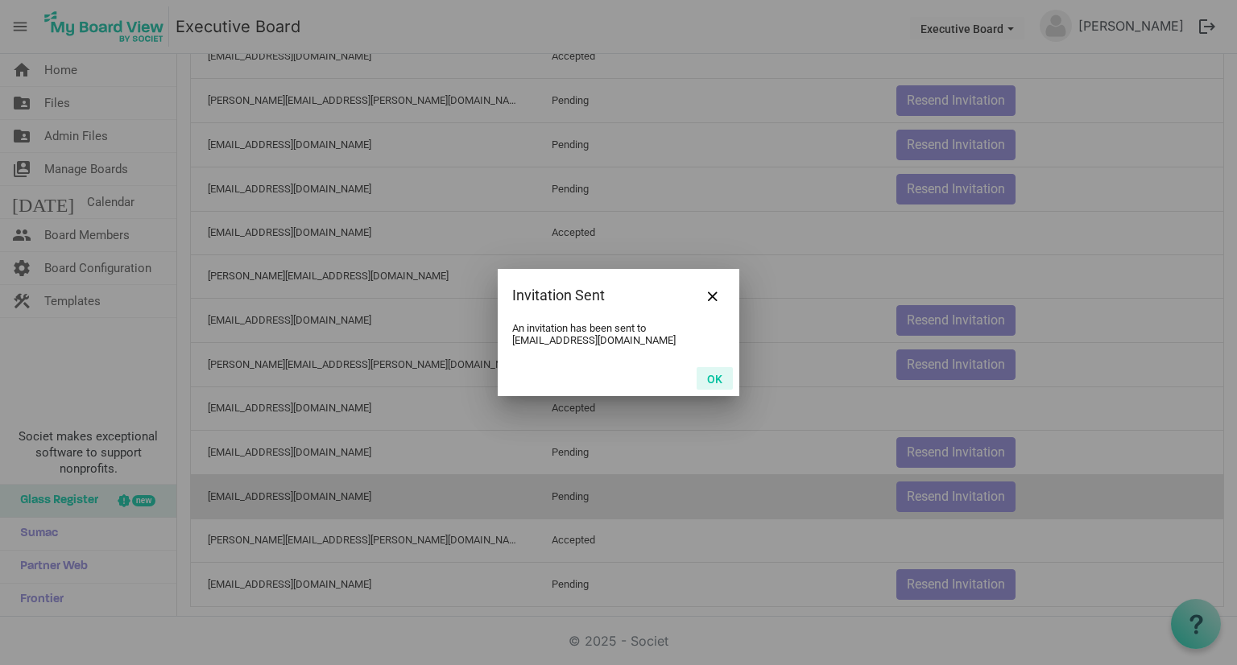
click at [713, 378] on button "OK" at bounding box center [715, 378] width 36 height 23
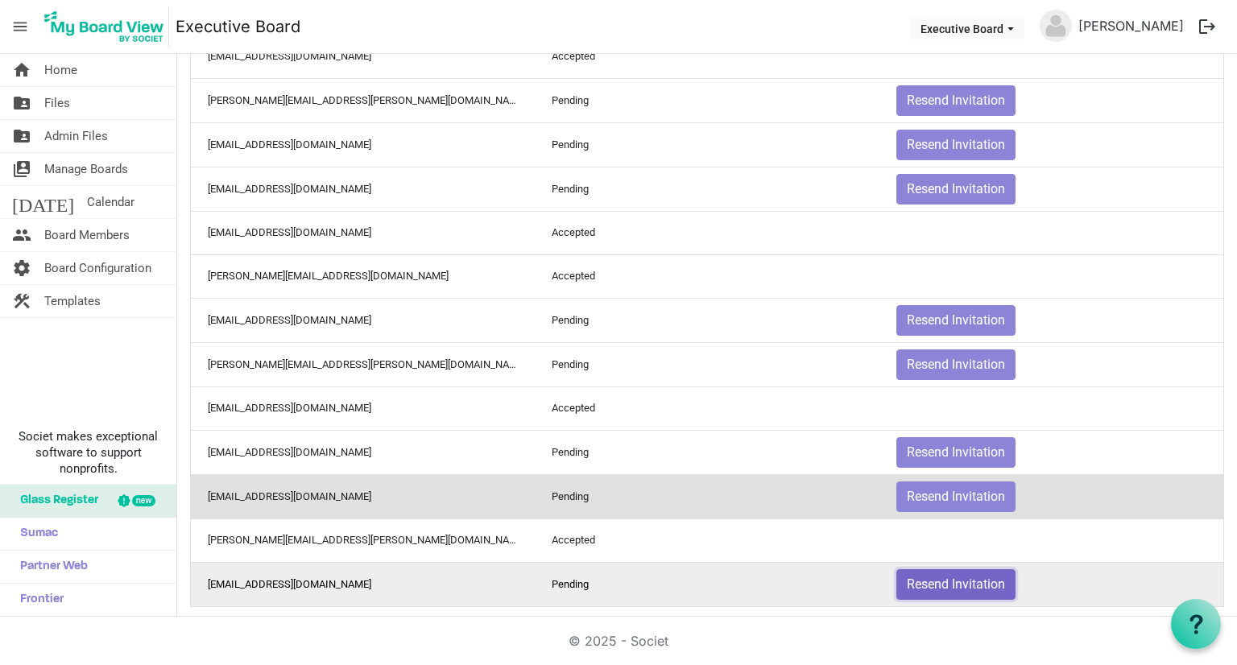
click at [934, 583] on button "Resend Invitation" at bounding box center [956, 584] width 119 height 31
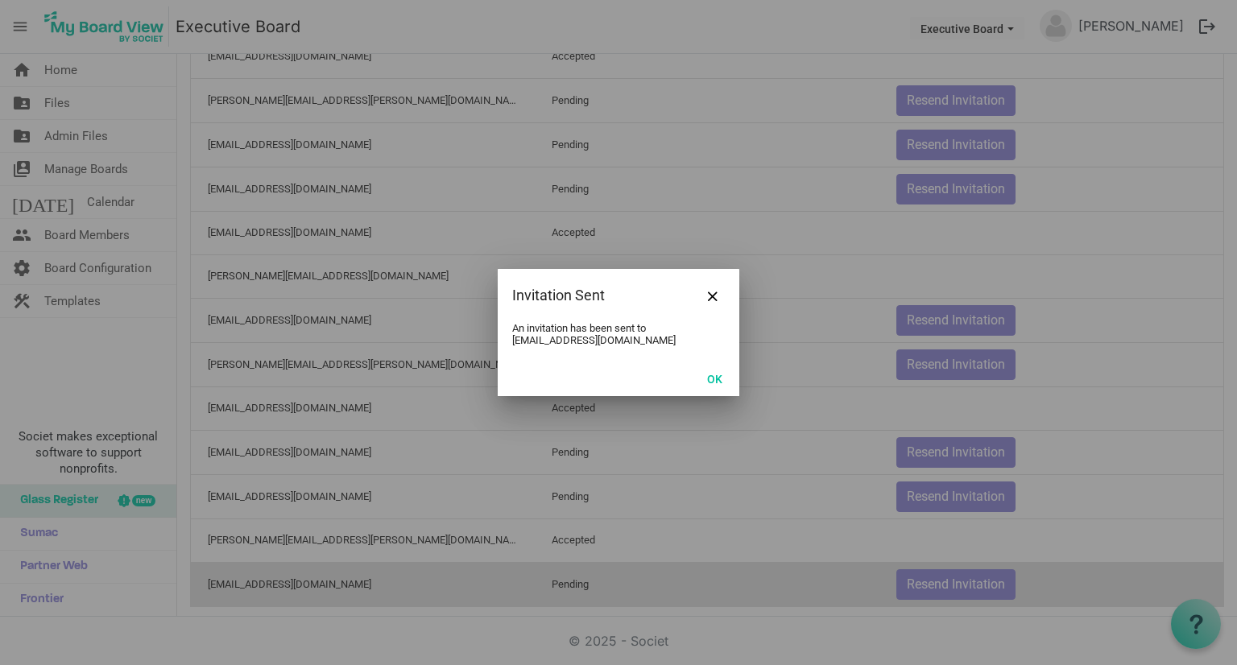
click at [942, 565] on div at bounding box center [618, 332] width 1237 height 665
click at [721, 376] on button "OK" at bounding box center [715, 378] width 36 height 23
